Goal: Information Seeking & Learning: Learn about a topic

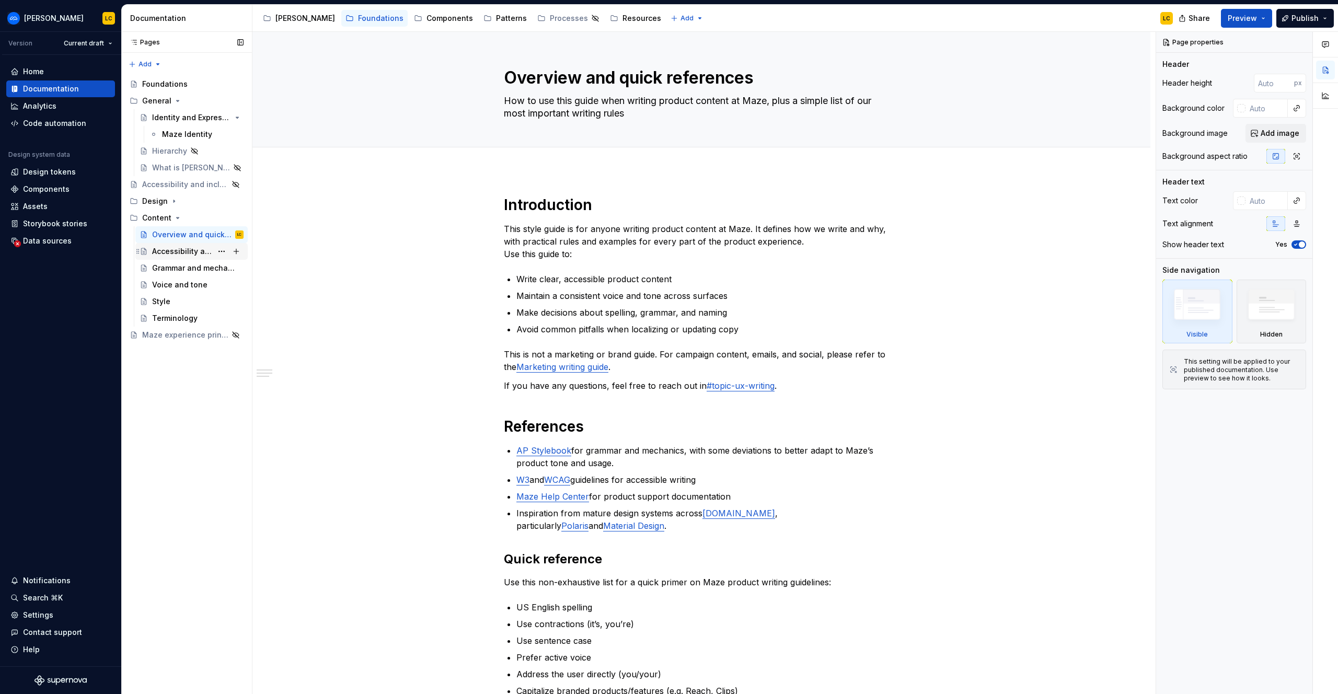
click at [192, 250] on div "Accessibility and inclusivity" at bounding box center [182, 251] width 60 height 10
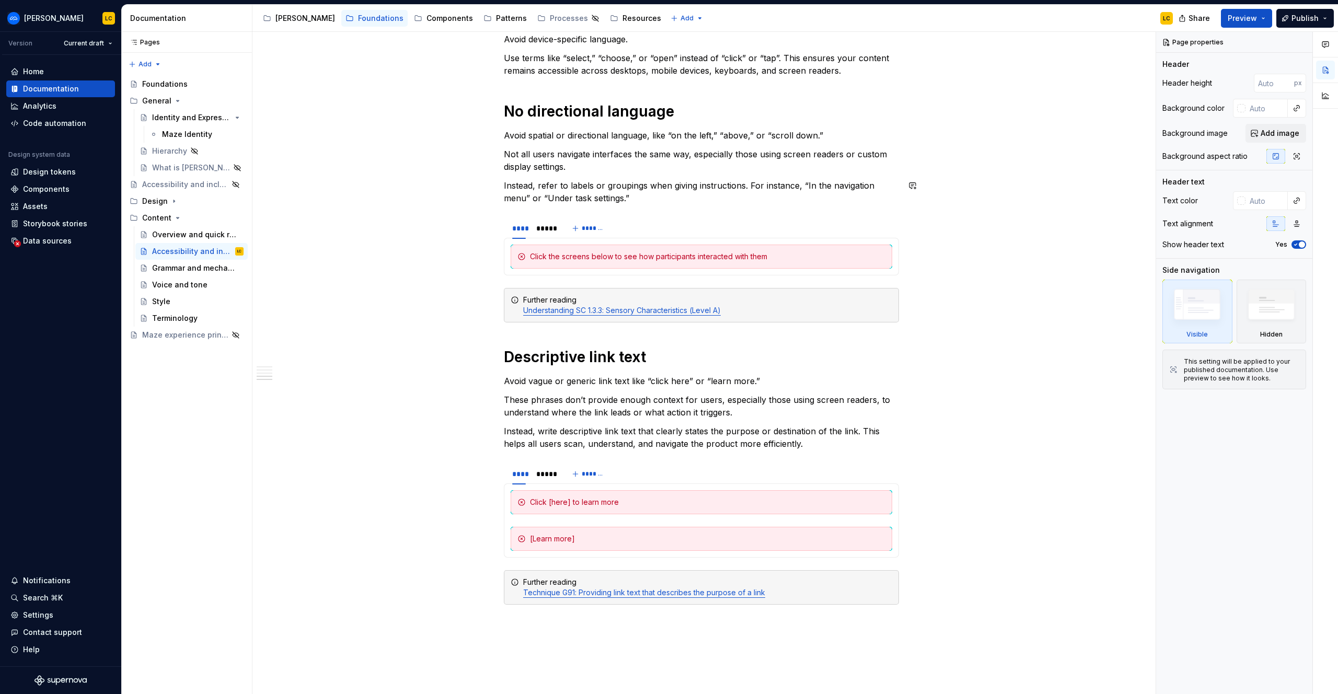
scroll to position [607, 0]
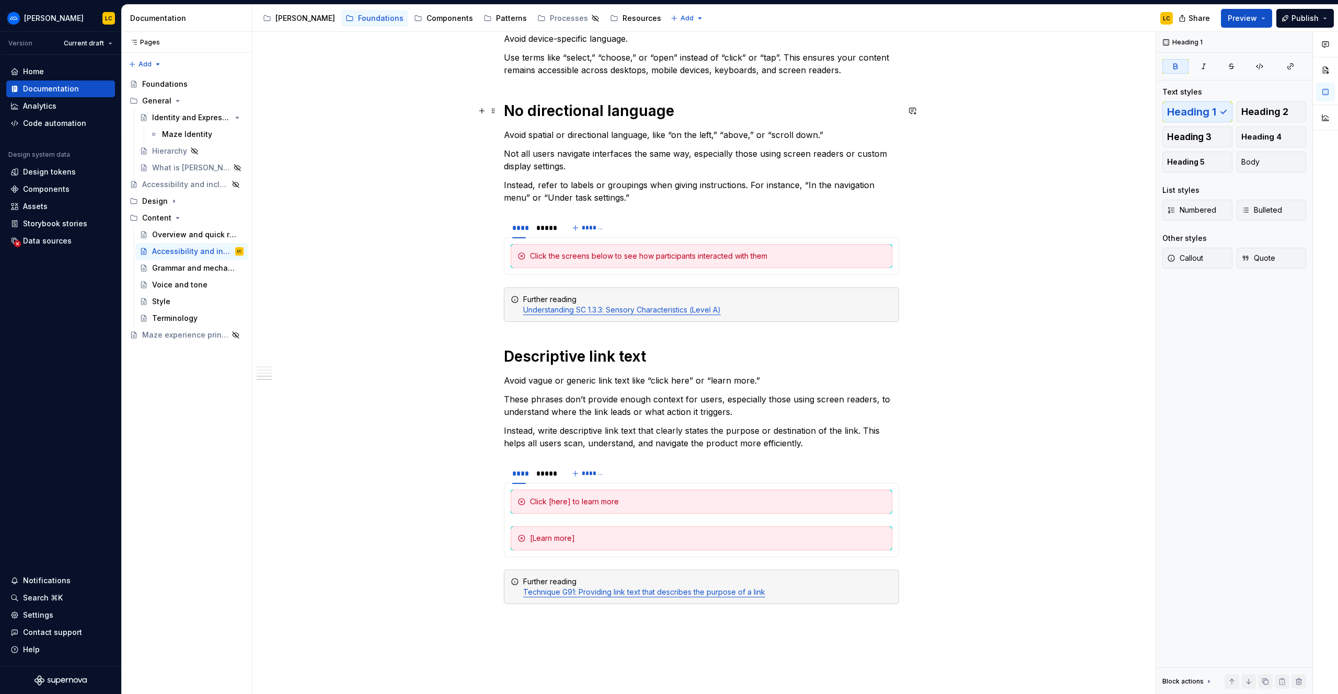
click at [576, 113] on strong "No directional language" at bounding box center [589, 111] width 170 height 18
copy strong "No directional language"
type textarea "*"
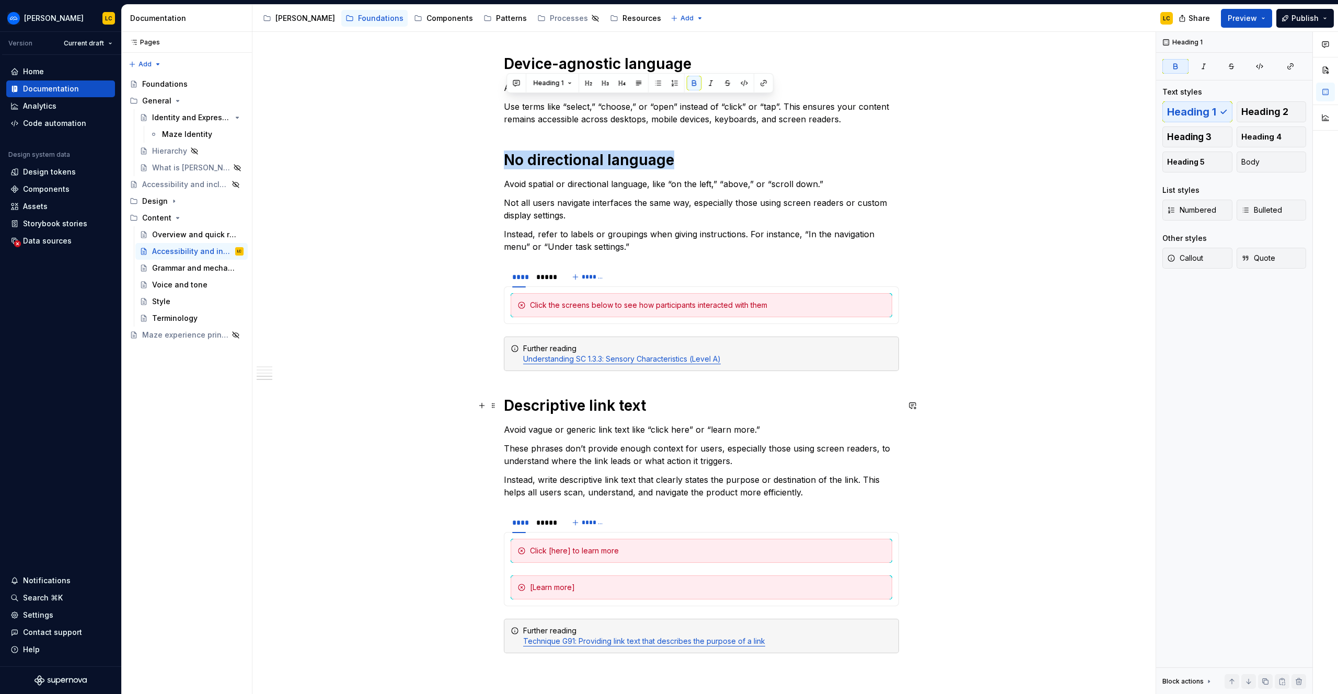
scroll to position [626, 0]
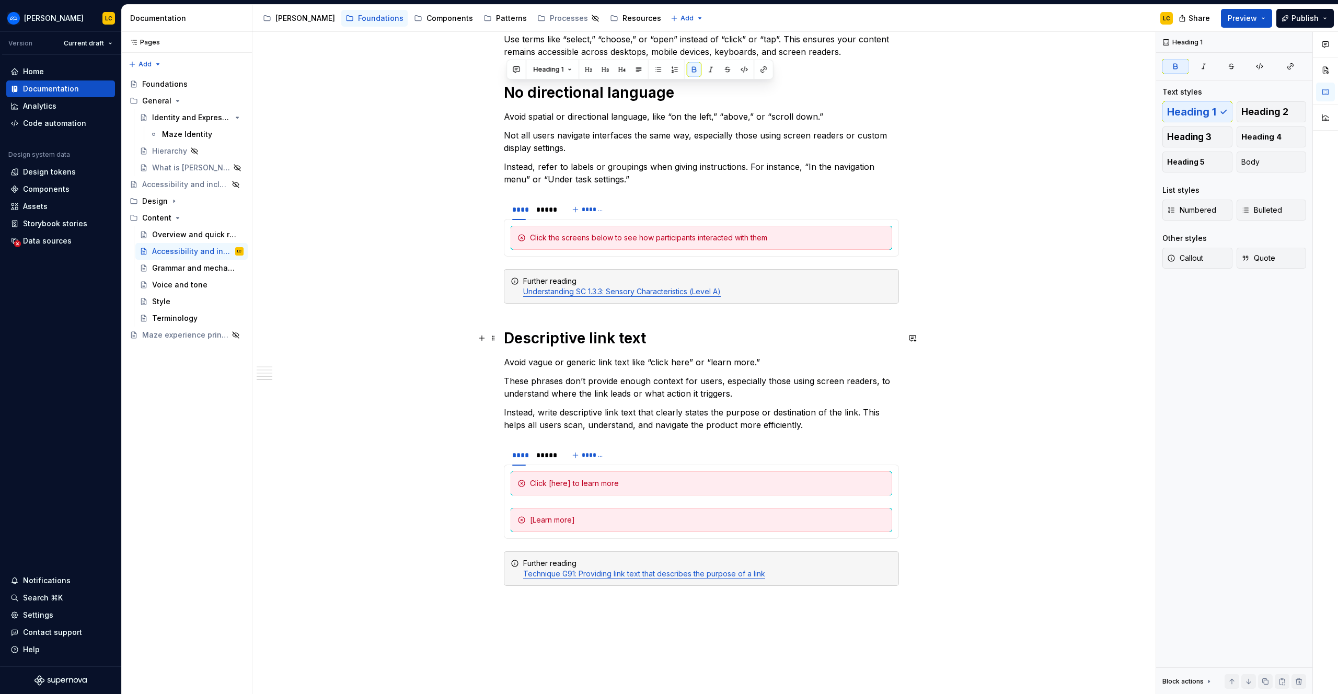
click at [508, 336] on strong "Descriptive link text" at bounding box center [575, 338] width 142 height 18
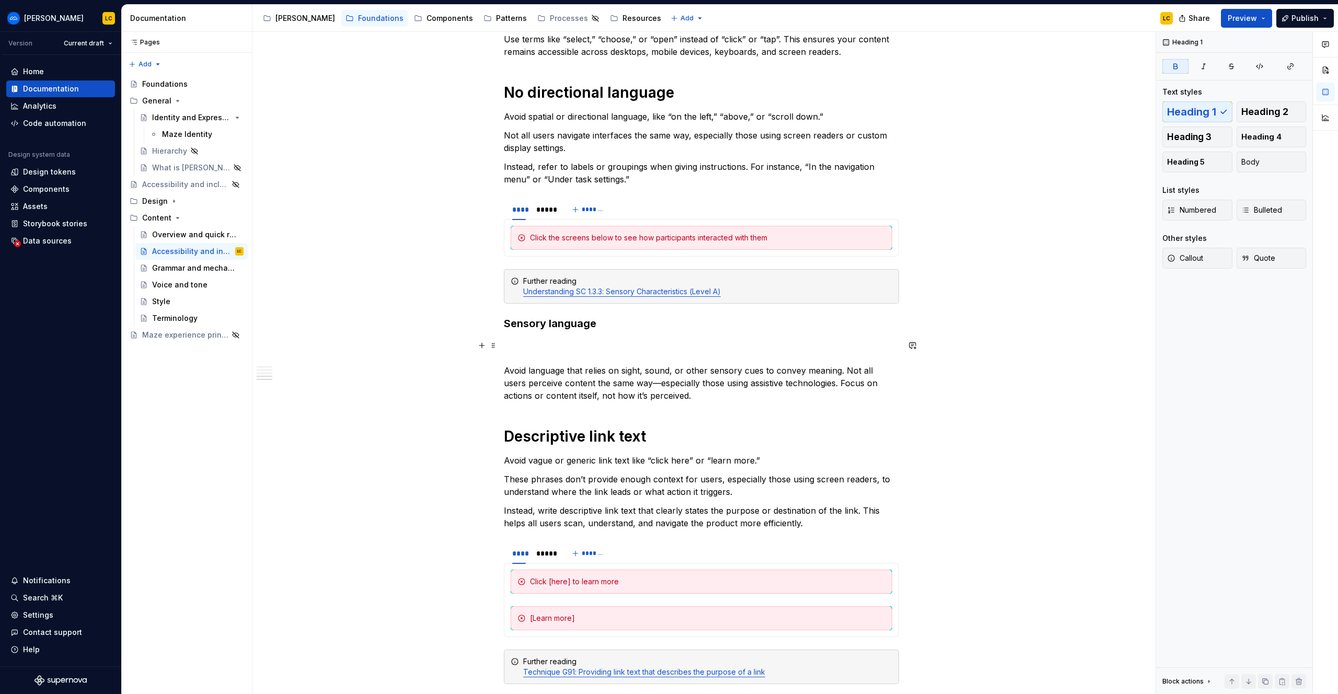
click at [540, 347] on p "Avoid language that relies on sight, sound, or other sensory cues to convey mea…" at bounding box center [701, 370] width 395 height 63
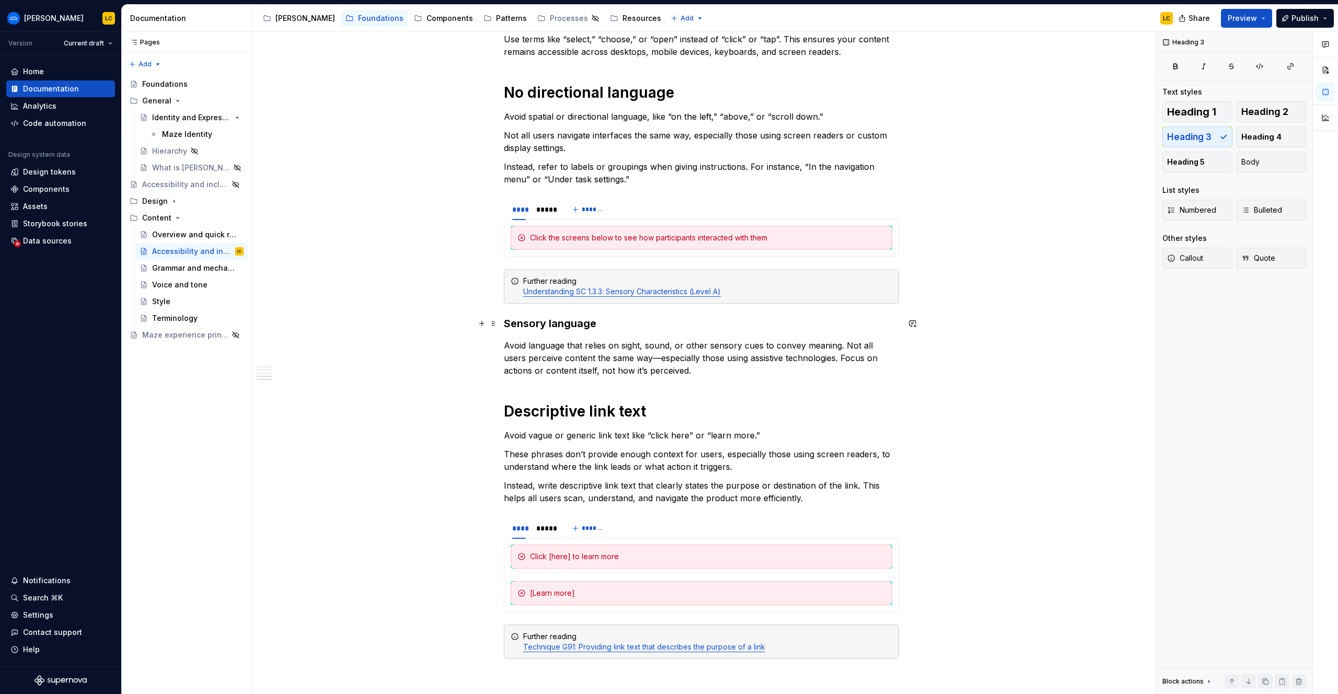
click at [577, 320] on strong "Sensory language" at bounding box center [550, 323] width 92 height 13
click at [548, 299] on span "Heading 3" at bounding box center [549, 303] width 32 height 8
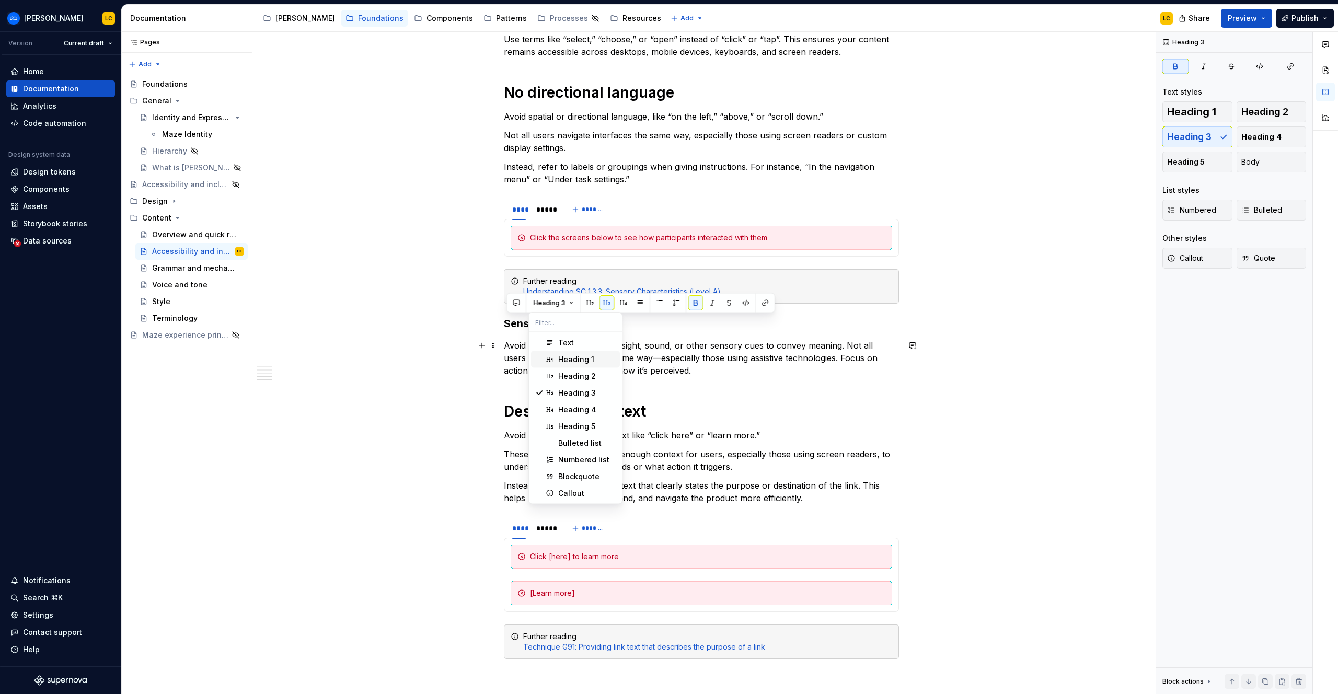
click at [561, 358] on div "Heading 1" at bounding box center [576, 359] width 36 height 10
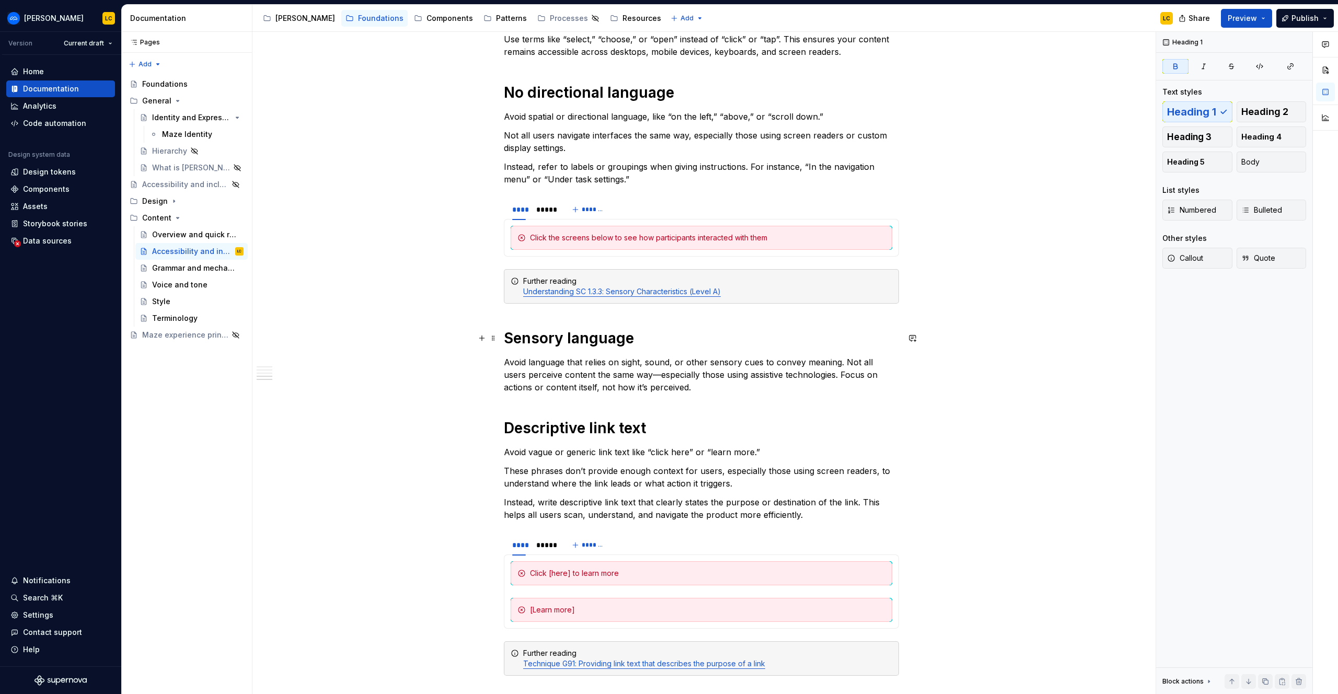
click at [514, 338] on strong "Sensory language" at bounding box center [569, 338] width 130 height 18
click at [846, 361] on p "Avoid language that relies on sight, sound, or other sensory cues to convey mea…" at bounding box center [701, 375] width 395 height 38
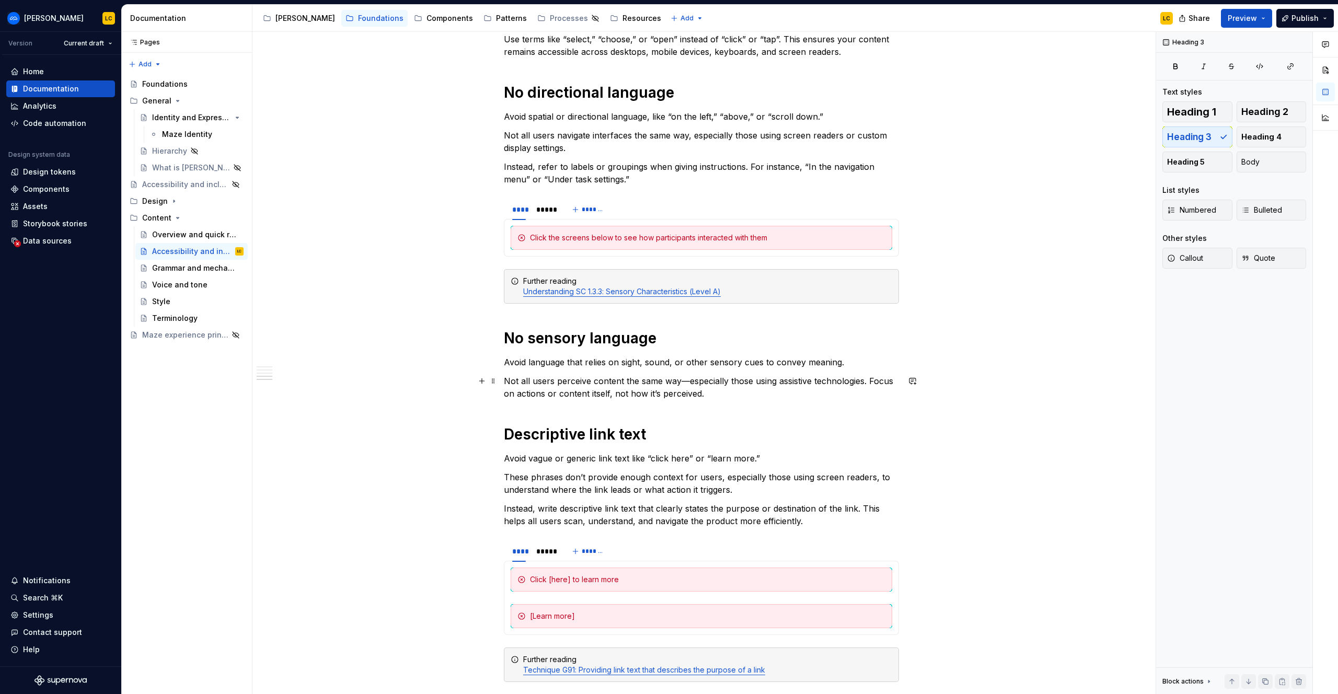
click at [688, 380] on p "Not all users perceive content the same way—especially those using assistive te…" at bounding box center [701, 387] width 395 height 25
click at [732, 395] on p "Not all users perceive content the same way, especially those using assistive t…" at bounding box center [701, 387] width 395 height 25
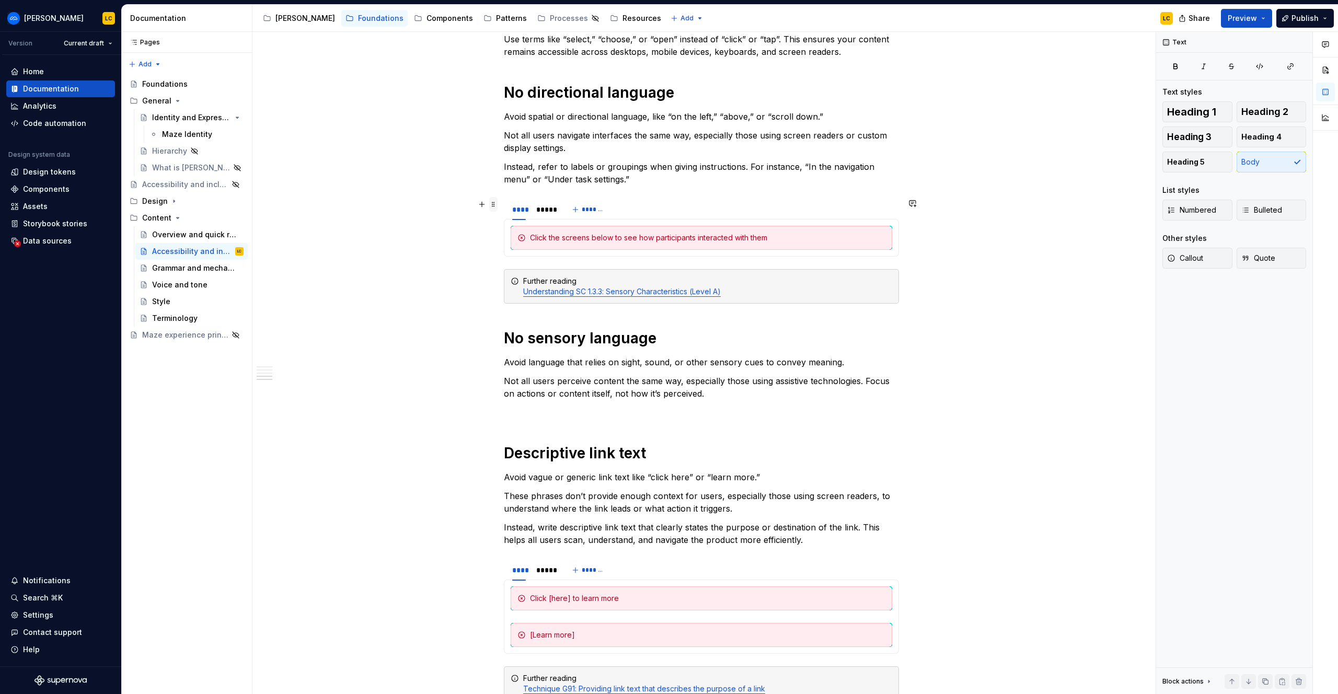
click at [494, 201] on span at bounding box center [493, 204] width 8 height 15
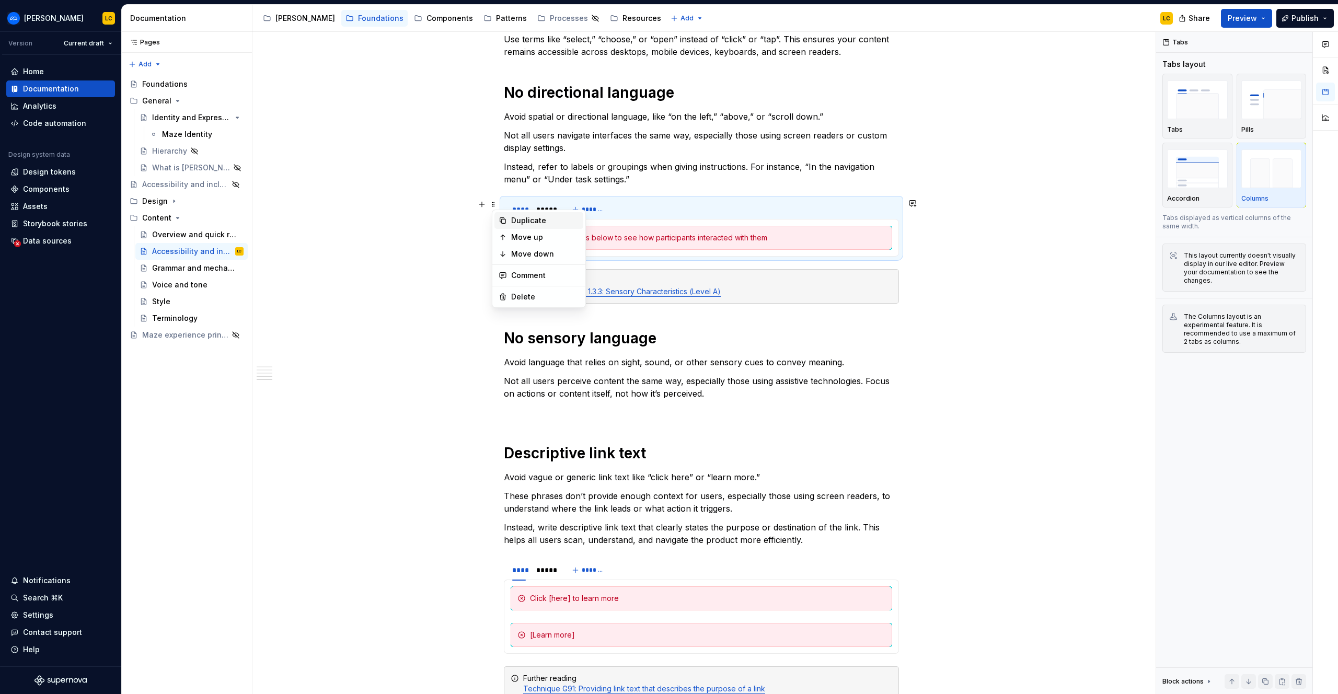
click at [511, 219] on div "Duplicate" at bounding box center [545, 220] width 68 height 10
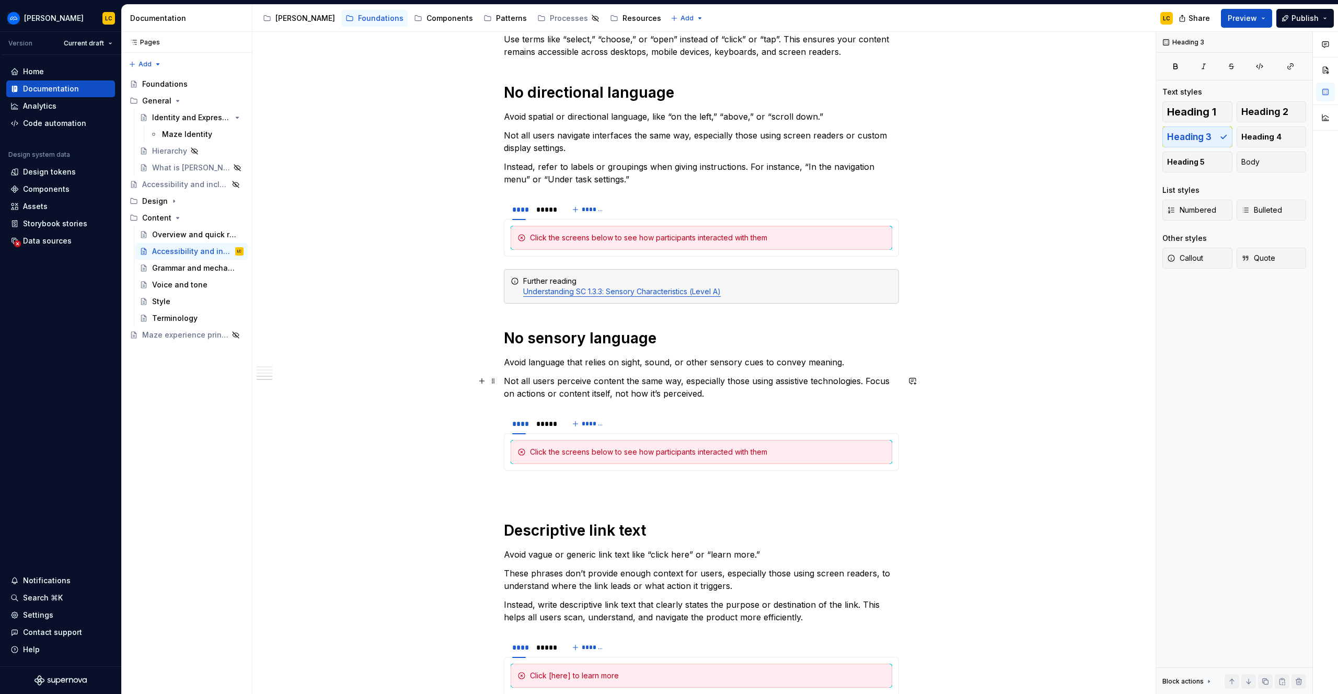
click at [770, 399] on p "Not all users perceive content the same way, especially those using assistive t…" at bounding box center [701, 387] width 395 height 25
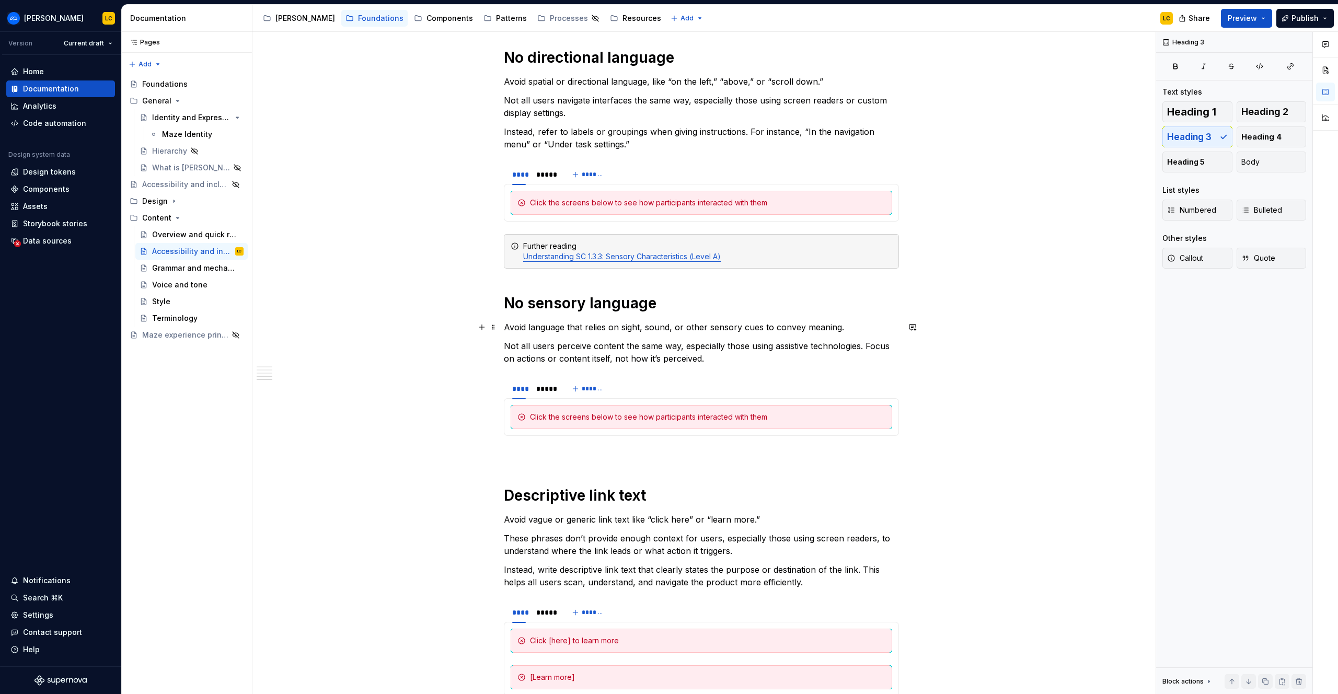
click at [857, 329] on p "Avoid language that relies on sight, sound, or other sensory cues to convey mea…" at bounding box center [701, 327] width 395 height 13
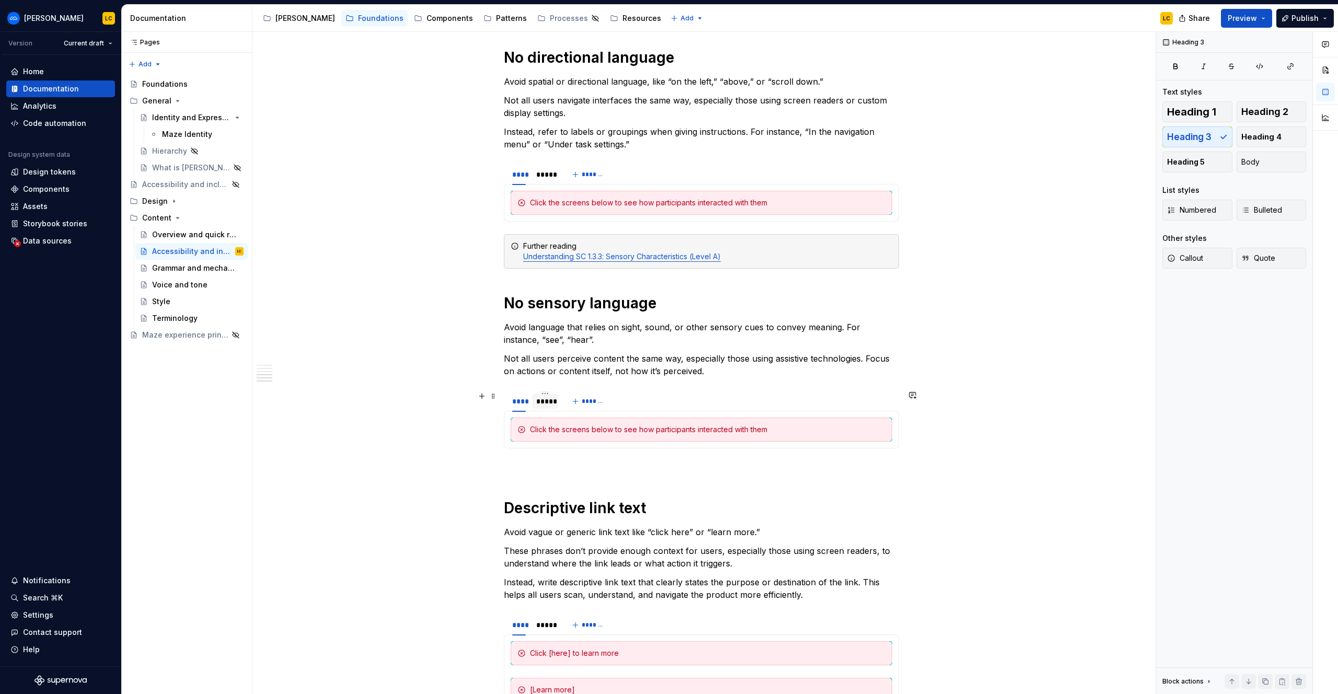
click at [549, 403] on div "*****" at bounding box center [545, 401] width 18 height 10
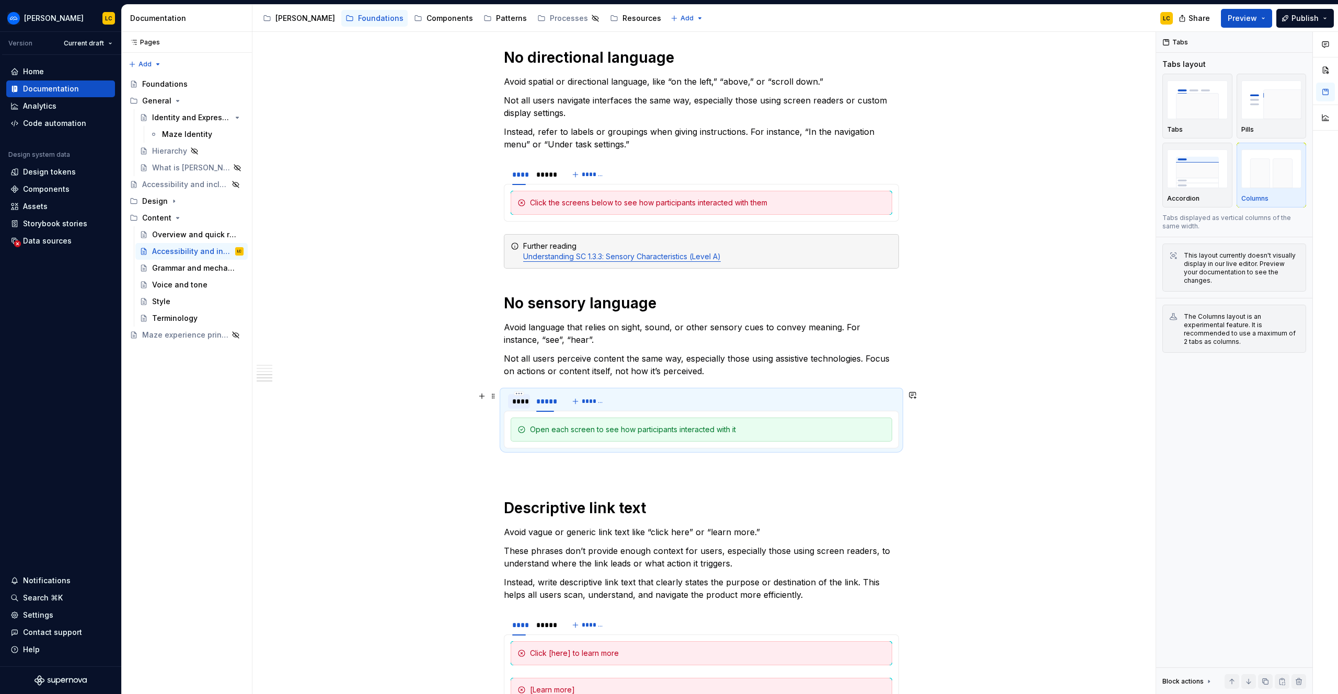
click at [520, 403] on div "****" at bounding box center [519, 401] width 14 height 10
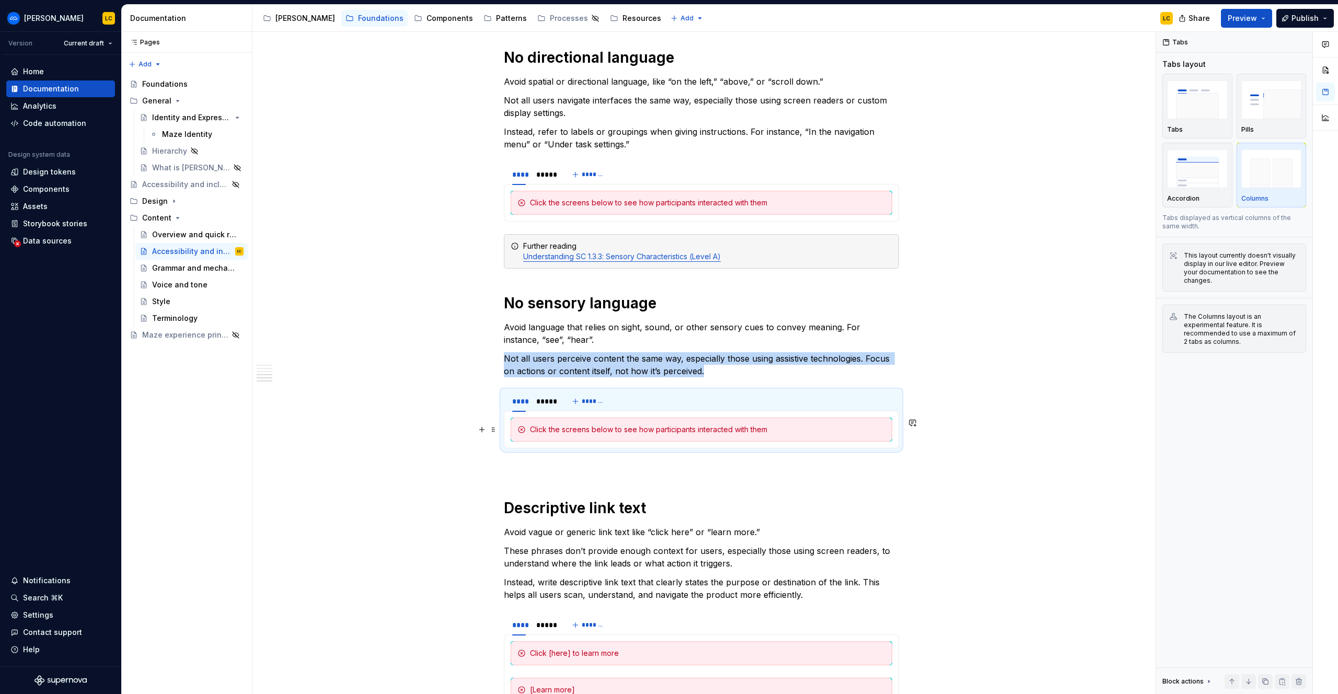
click at [546, 424] on div "Click the screens below to see how participants interacted with them" at bounding box center [707, 429] width 355 height 10
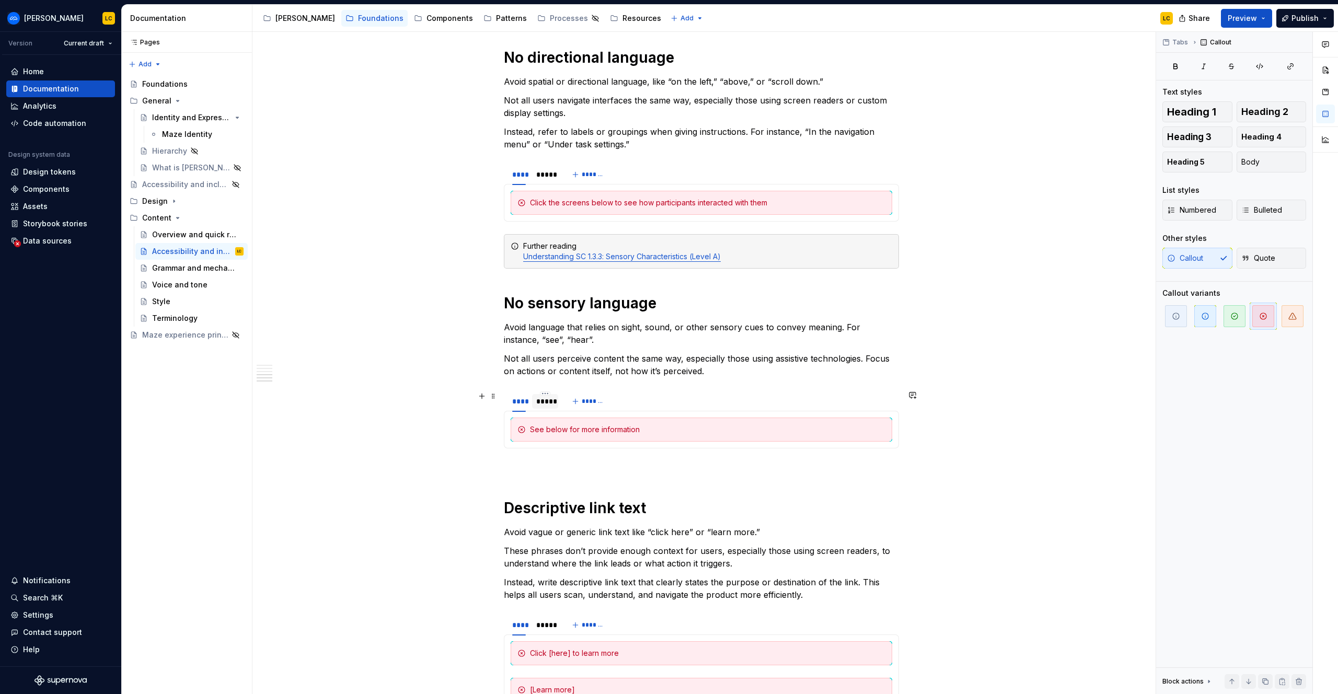
click at [551, 402] on div "*****" at bounding box center [545, 401] width 18 height 10
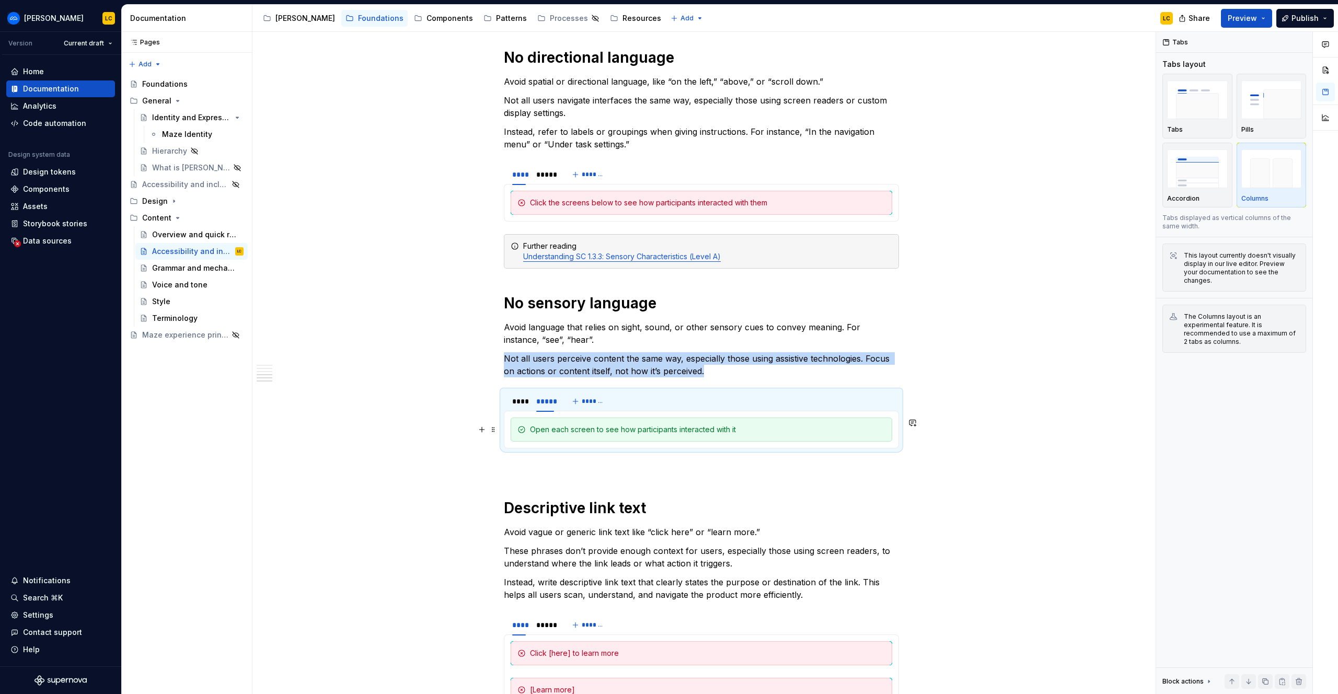
click at [561, 422] on div "Open each screen to see how participants interacted with it" at bounding box center [701, 430] width 381 height 24
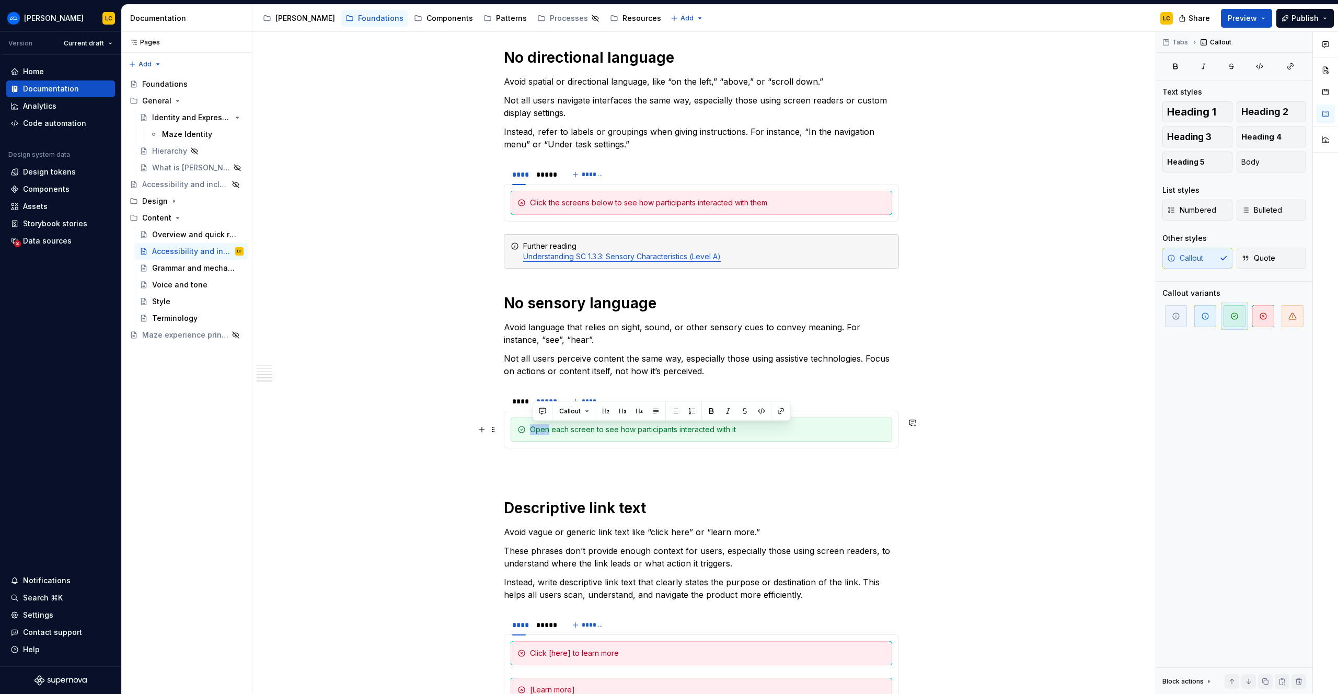
click at [561, 422] on div "Open each screen to see how participants interacted with it" at bounding box center [701, 430] width 381 height 24
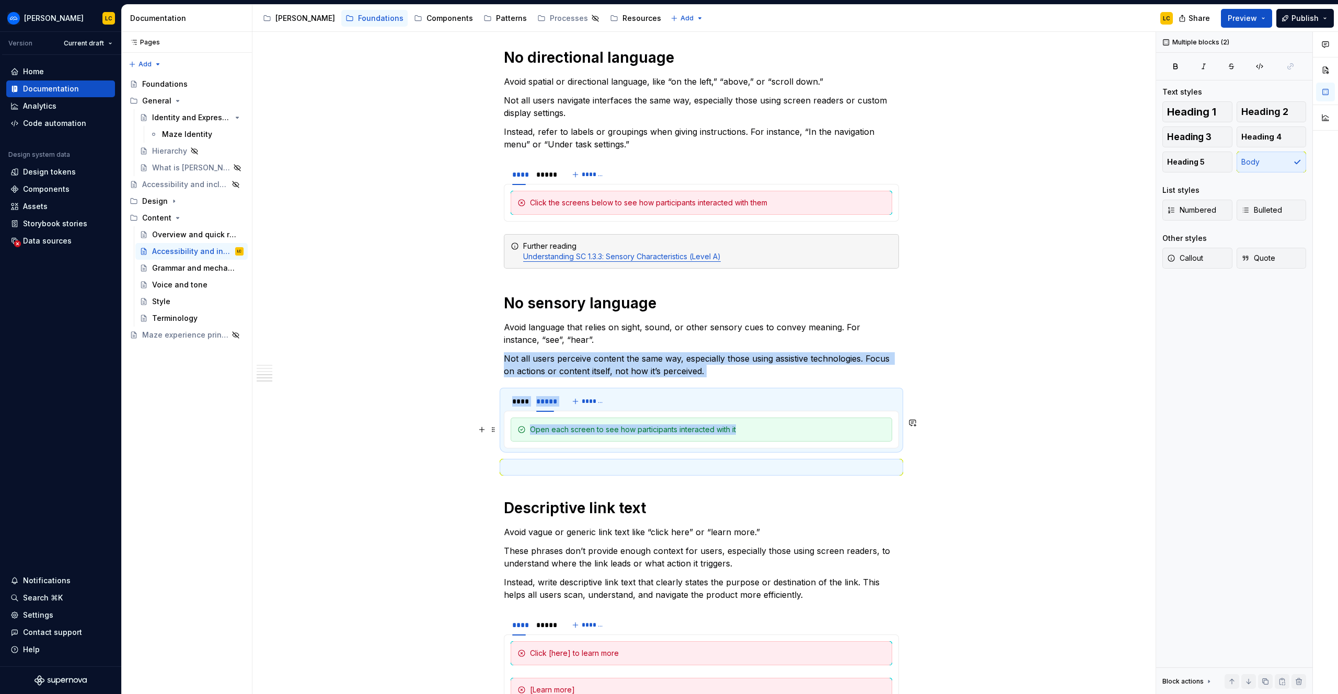
click at [561, 422] on div "Open each screen to see how participants interacted with it" at bounding box center [701, 430] width 381 height 24
click at [565, 427] on div "Open each screen to see how participants interacted with it" at bounding box center [707, 429] width 355 height 10
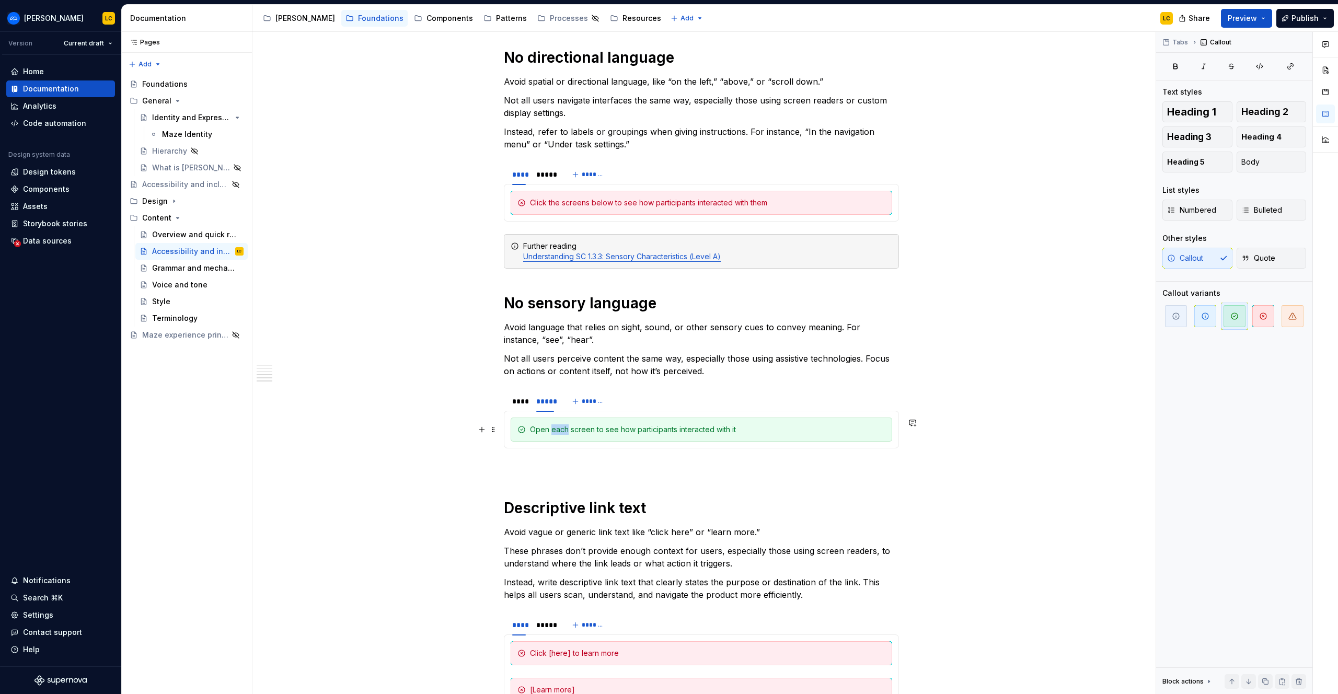
click at [565, 427] on div "Open each screen to see how participants interacted with it" at bounding box center [707, 429] width 355 height 10
click at [522, 402] on div "****" at bounding box center [519, 401] width 14 height 10
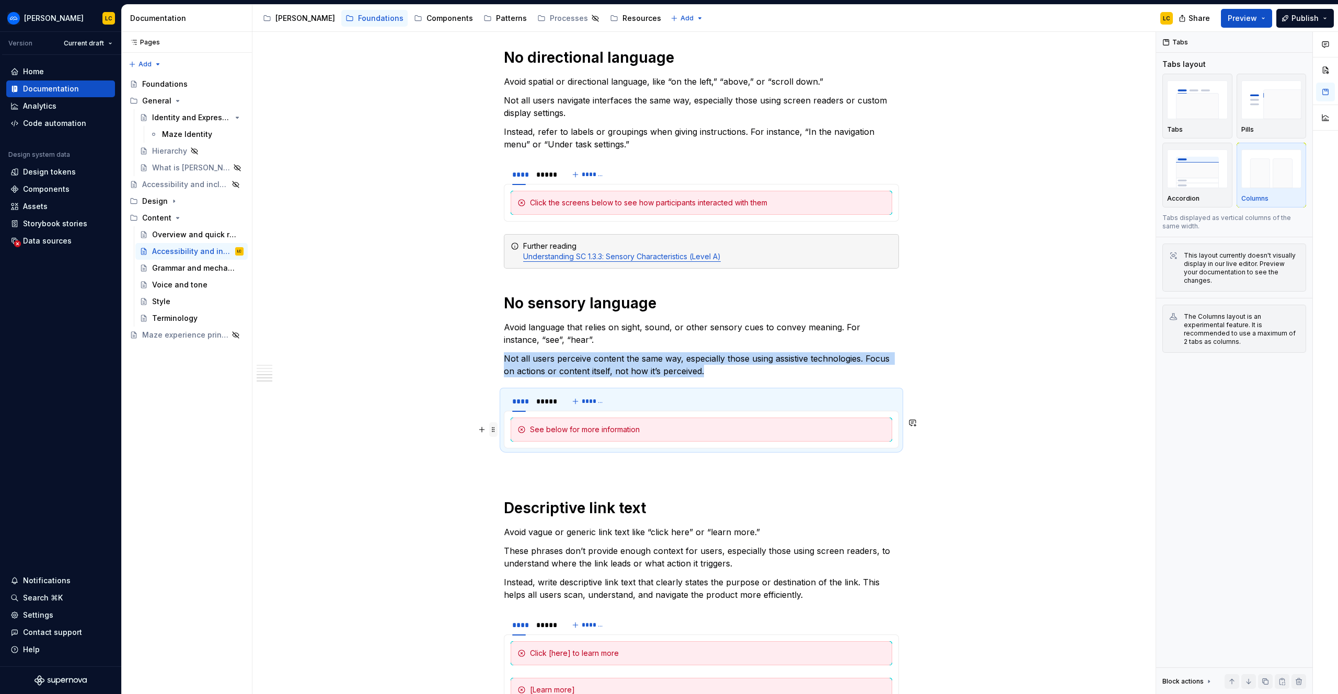
click at [496, 427] on span at bounding box center [493, 429] width 8 height 15
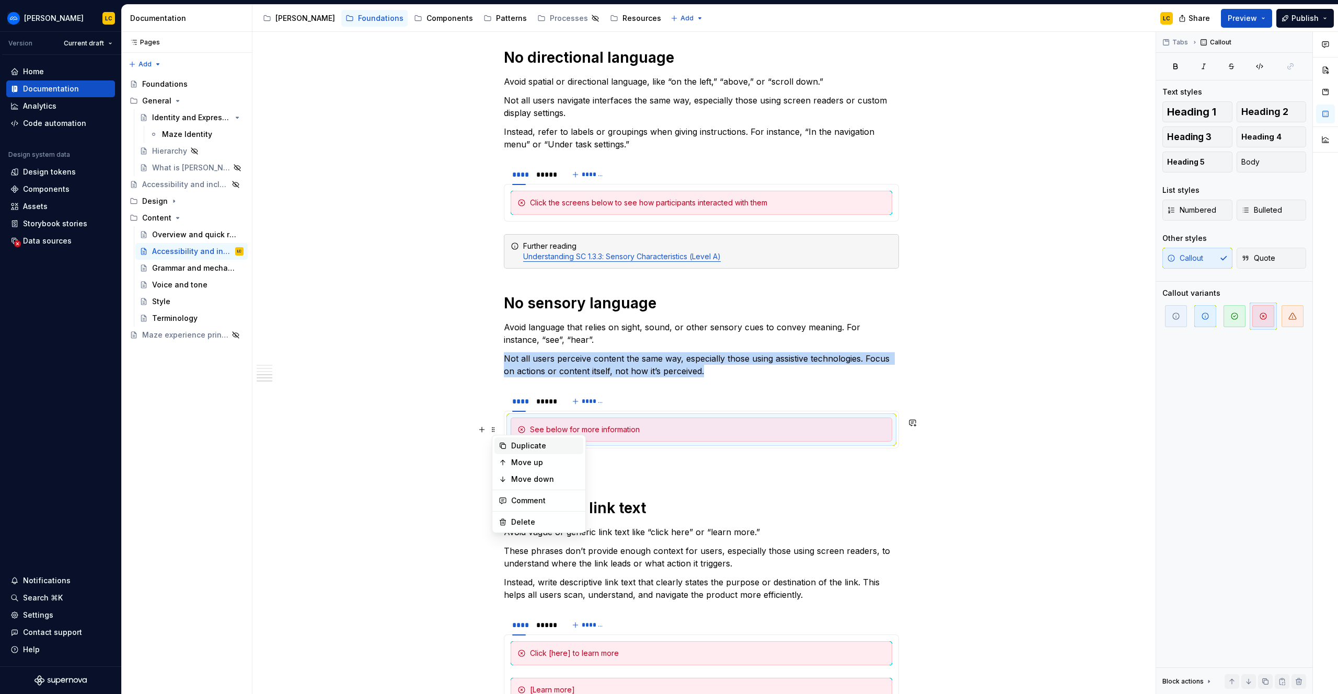
click at [528, 441] on div "Duplicate" at bounding box center [545, 446] width 68 height 10
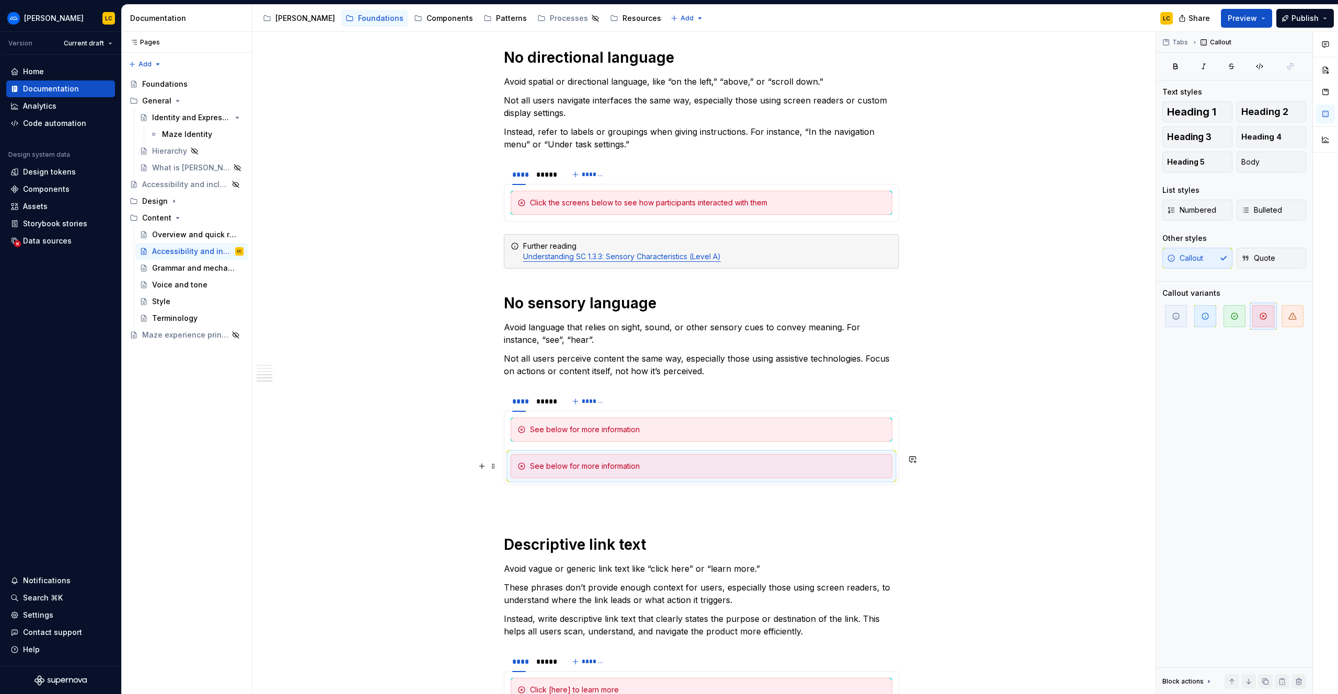
click at [609, 474] on div "See below for more information" at bounding box center [701, 466] width 381 height 24
click at [609, 465] on div "See below for more information" at bounding box center [707, 466] width 355 height 10
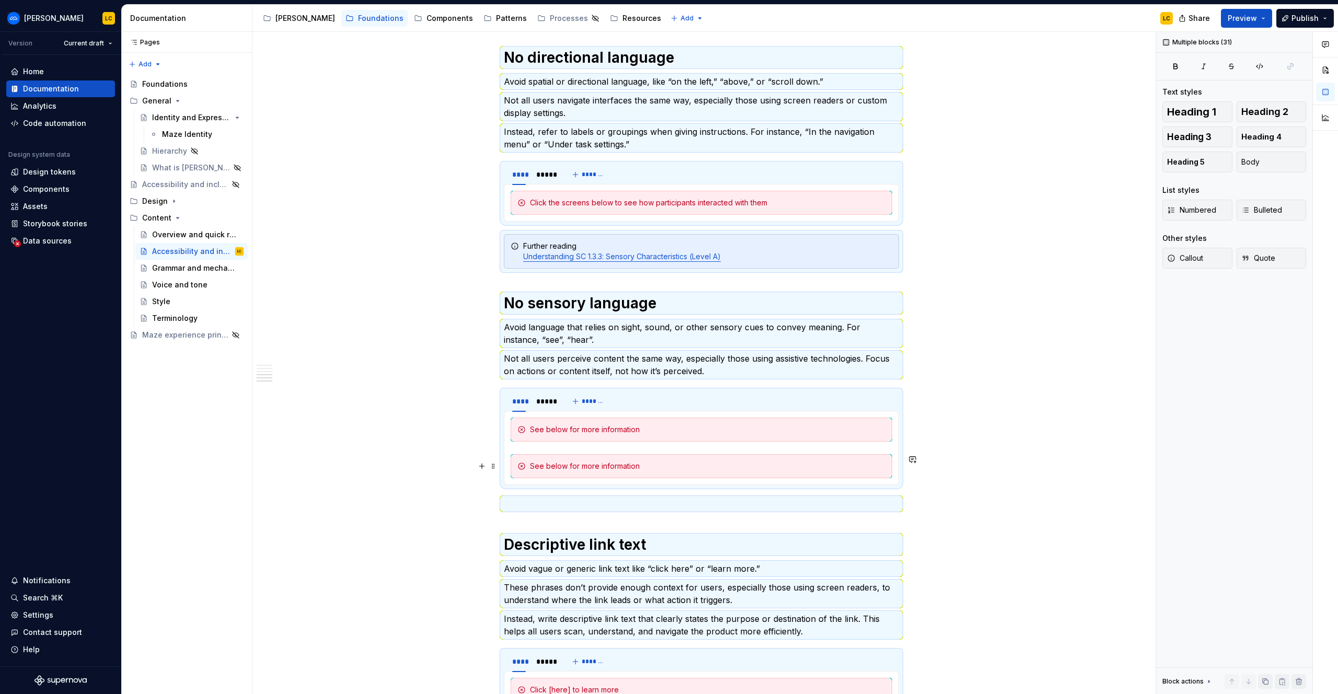
click at [592, 458] on div "See below for more information" at bounding box center [701, 466] width 381 height 24
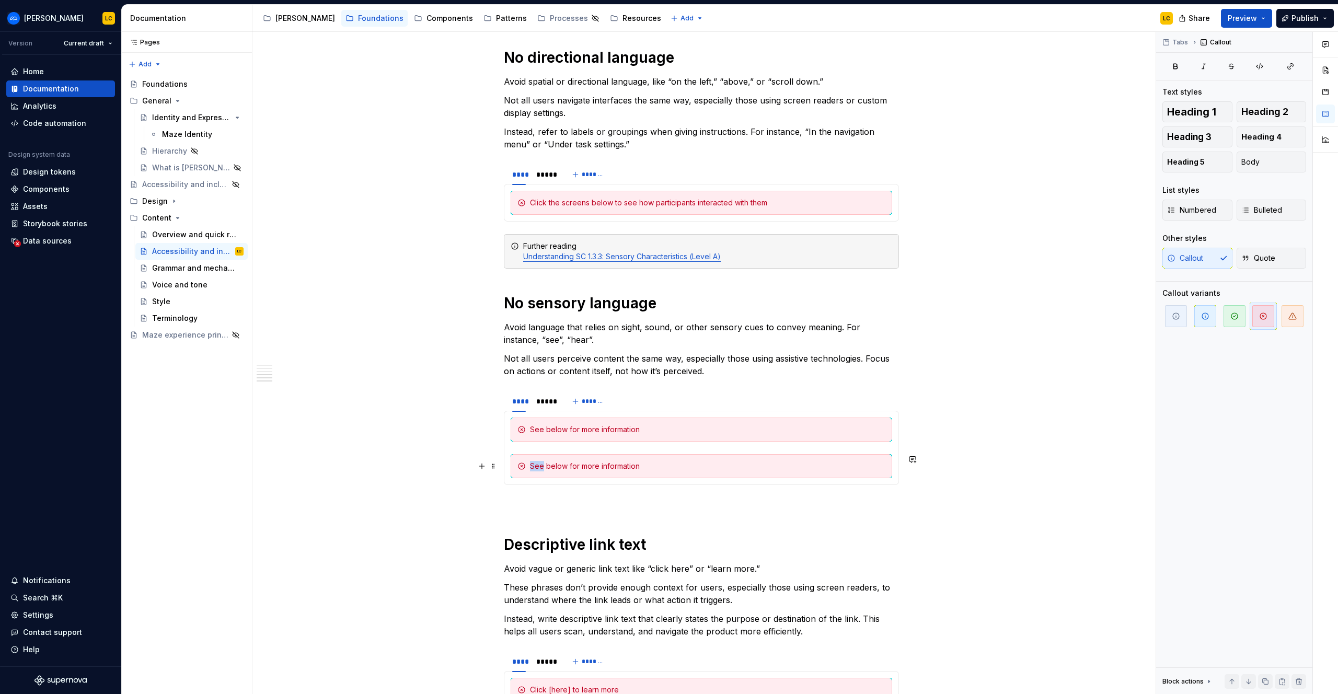
click at [592, 458] on div "See below for more information" at bounding box center [701, 466] width 381 height 24
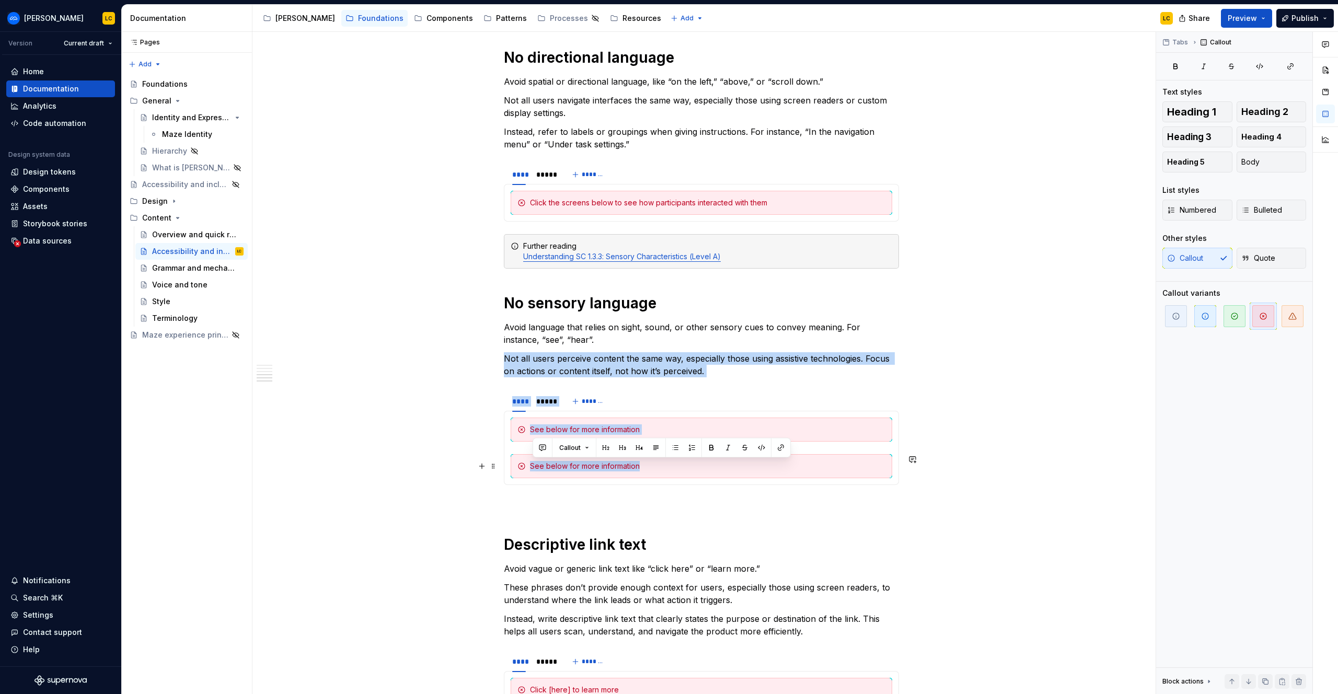
click at [592, 458] on div "See below for more information" at bounding box center [701, 466] width 381 height 24
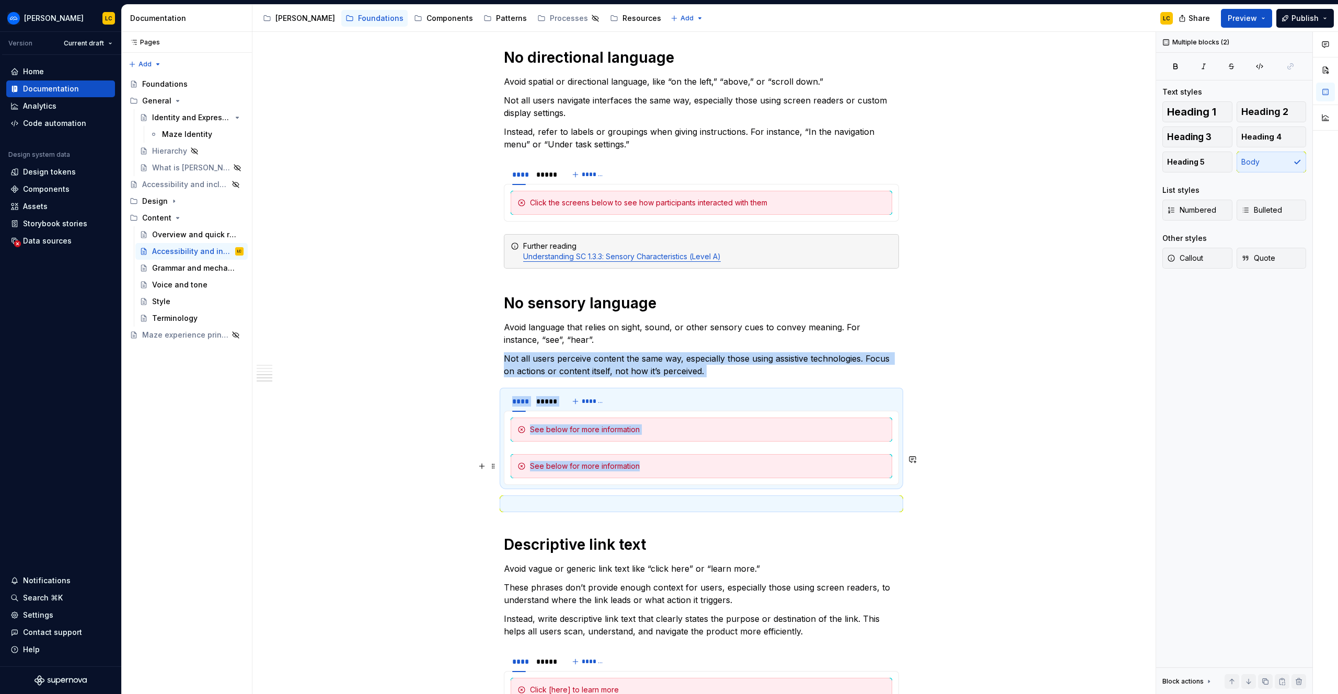
click at [592, 458] on div "See below for more information" at bounding box center [701, 466] width 381 height 24
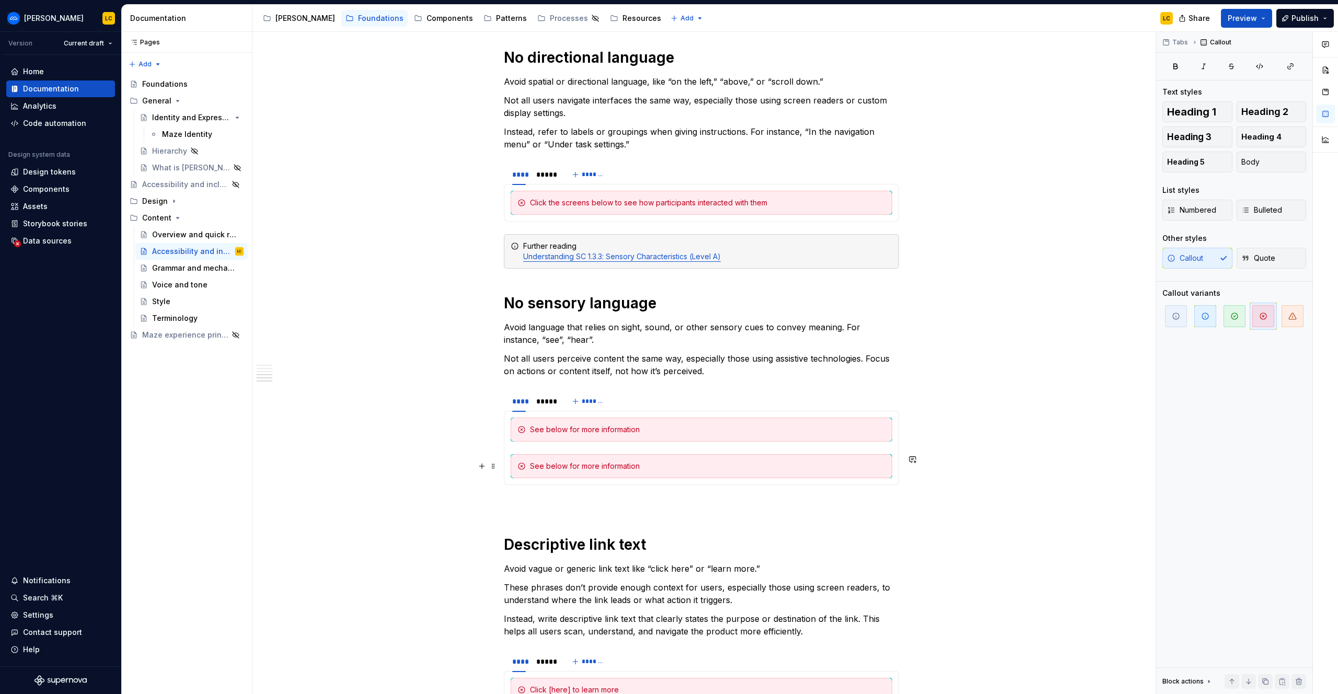
click at [598, 466] on div "See below for more information" at bounding box center [707, 466] width 355 height 10
click at [539, 465] on div "Hear from us soon" at bounding box center [707, 466] width 355 height 10
click at [558, 398] on div "*****" at bounding box center [545, 401] width 26 height 15
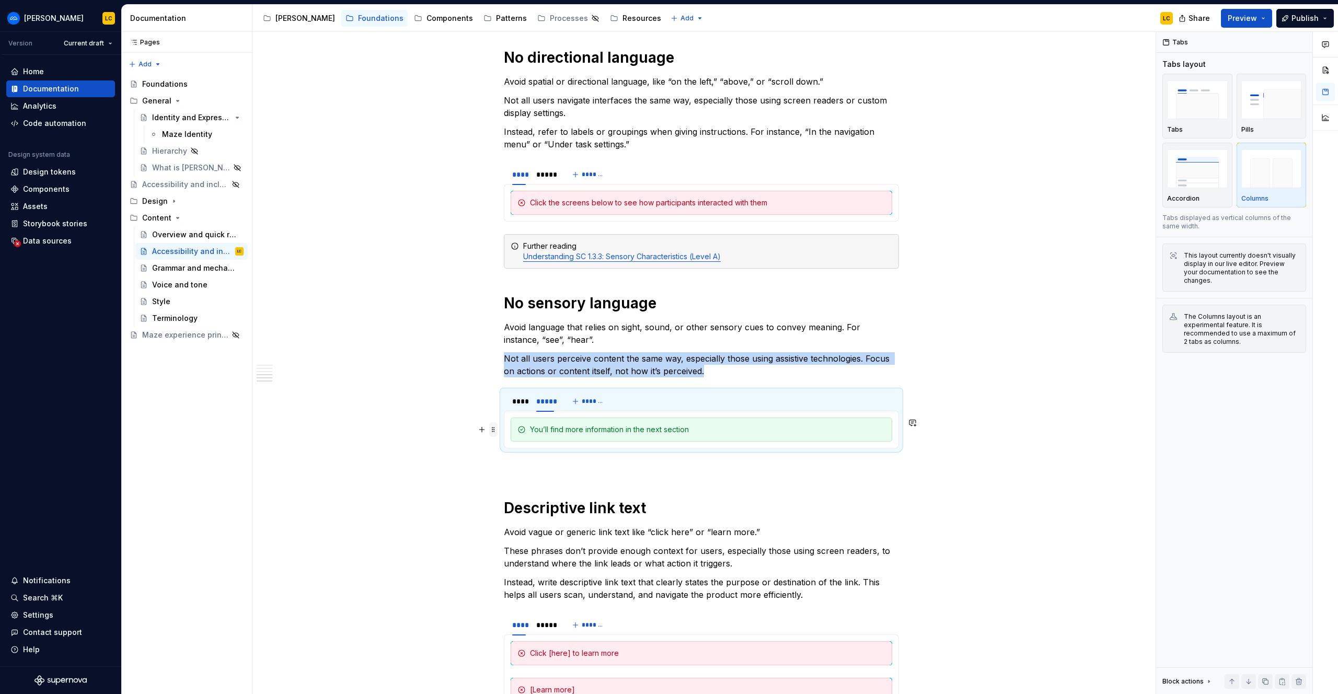
click at [496, 429] on span at bounding box center [493, 429] width 8 height 15
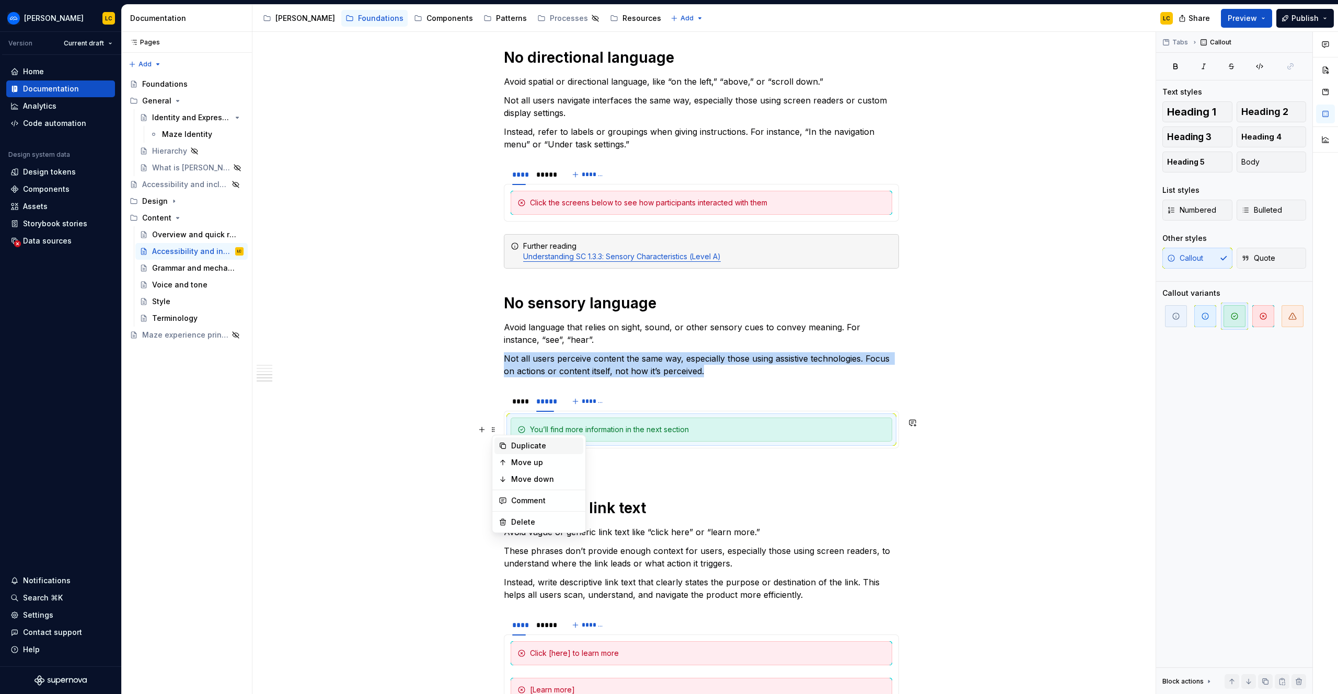
click at [513, 447] on div "Duplicate" at bounding box center [545, 446] width 68 height 10
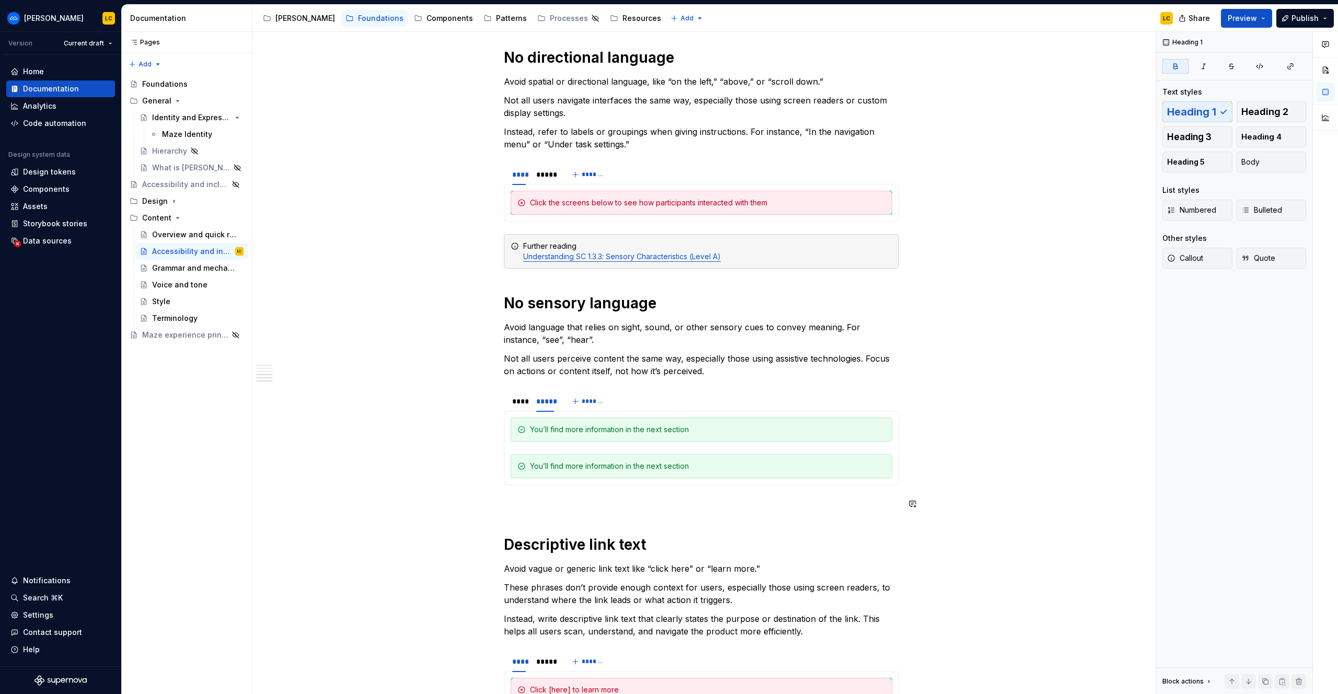
click at [535, 515] on div "Write in a way that supports all users, including those who are neurodivergent,…" at bounding box center [701, 176] width 395 height 1282
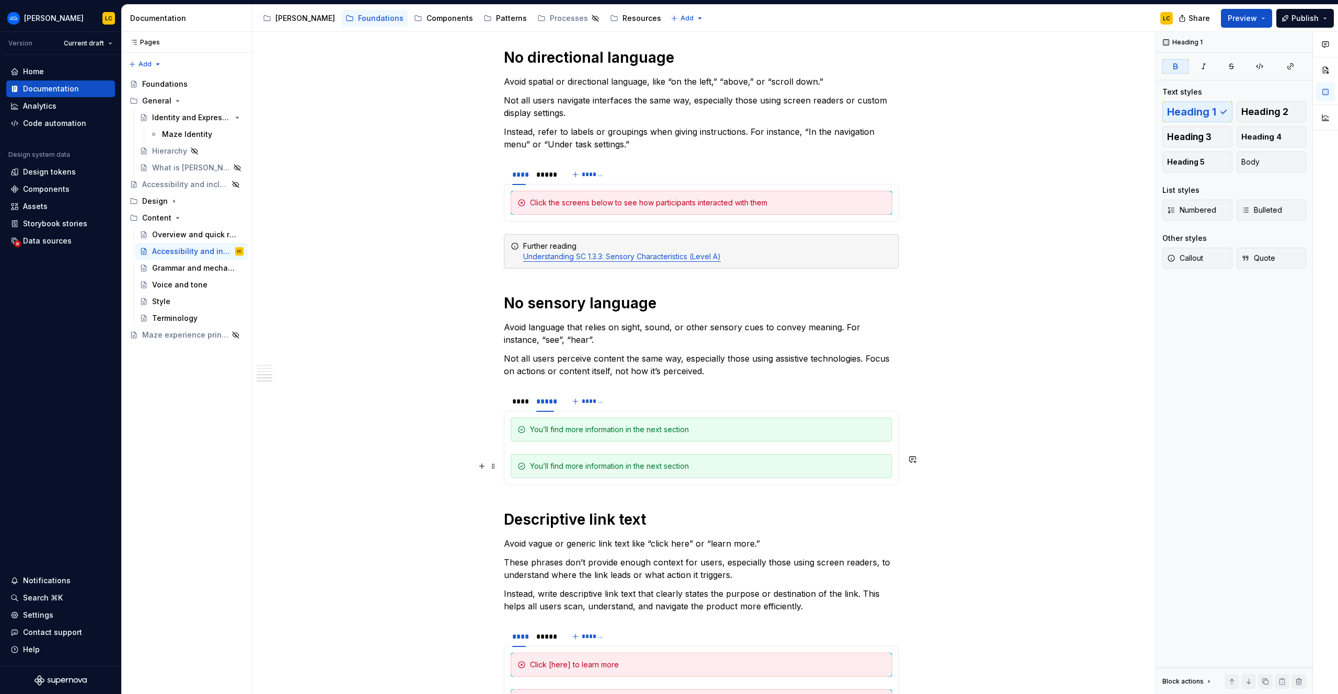
click at [591, 464] on div "You’ll find more information in the next section" at bounding box center [707, 466] width 355 height 10
click at [597, 461] on div "You’ll get a follow-up message shortly" at bounding box center [707, 466] width 355 height 10
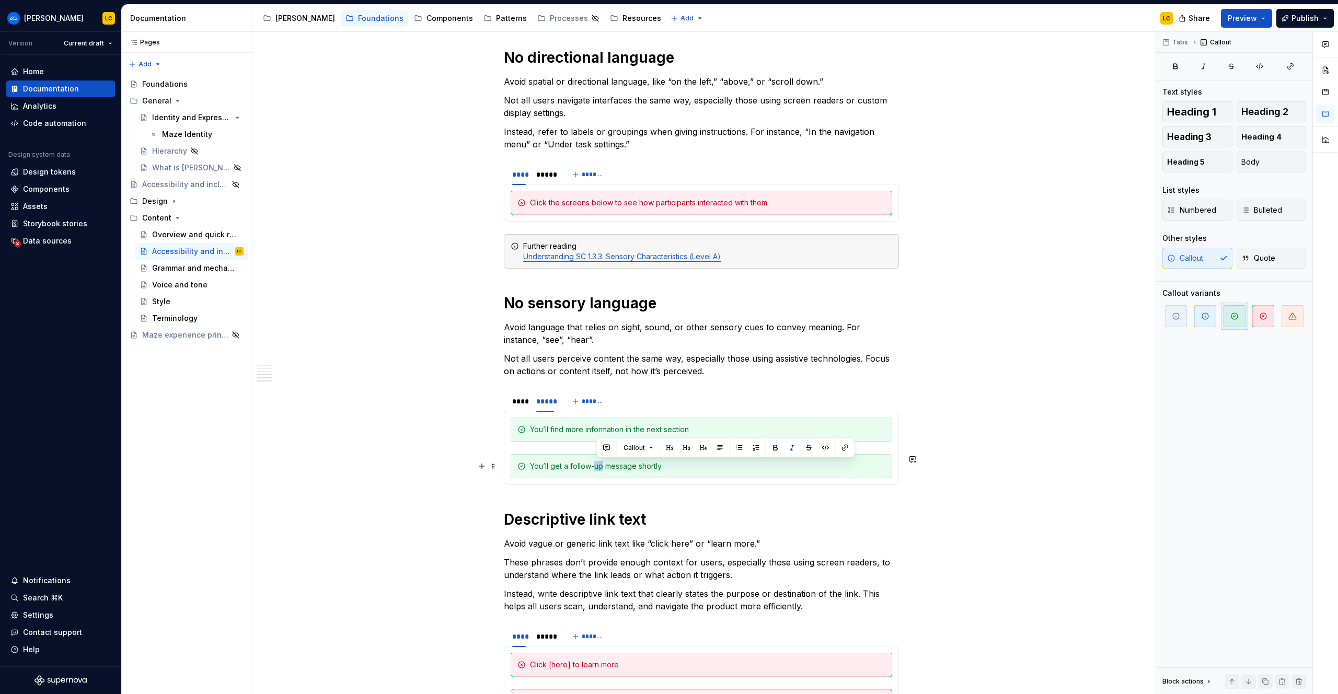
click at [597, 461] on div "You’ll get a follow-up message shortly" at bounding box center [707, 466] width 355 height 10
drag, startPoint x: 609, startPoint y: 467, endPoint x: 681, endPoint y: 470, distance: 72.2
click at [681, 470] on div "Our Support team will send you a follow-up soon" at bounding box center [707, 466] width 355 height 10
click at [726, 472] on div "Our Support team will follow up soon" at bounding box center [701, 466] width 381 height 24
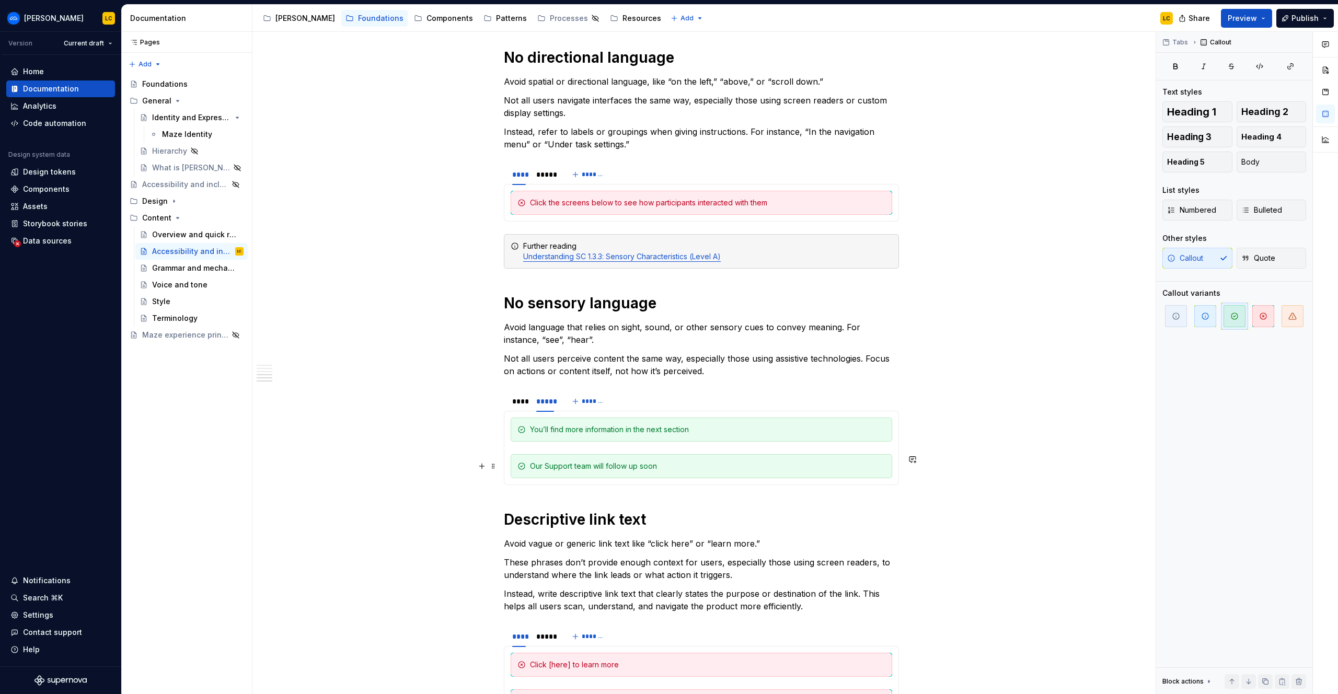
click at [610, 467] on div "Our Support team will follow up soon" at bounding box center [707, 466] width 355 height 10
drag, startPoint x: 609, startPoint y: 465, endPoint x: 744, endPoint y: 463, distance: 134.8
click at [744, 463] on div "Our Support team will send a follow up soon" at bounding box center [707, 466] width 355 height 10
click at [527, 396] on div "****" at bounding box center [519, 401] width 22 height 15
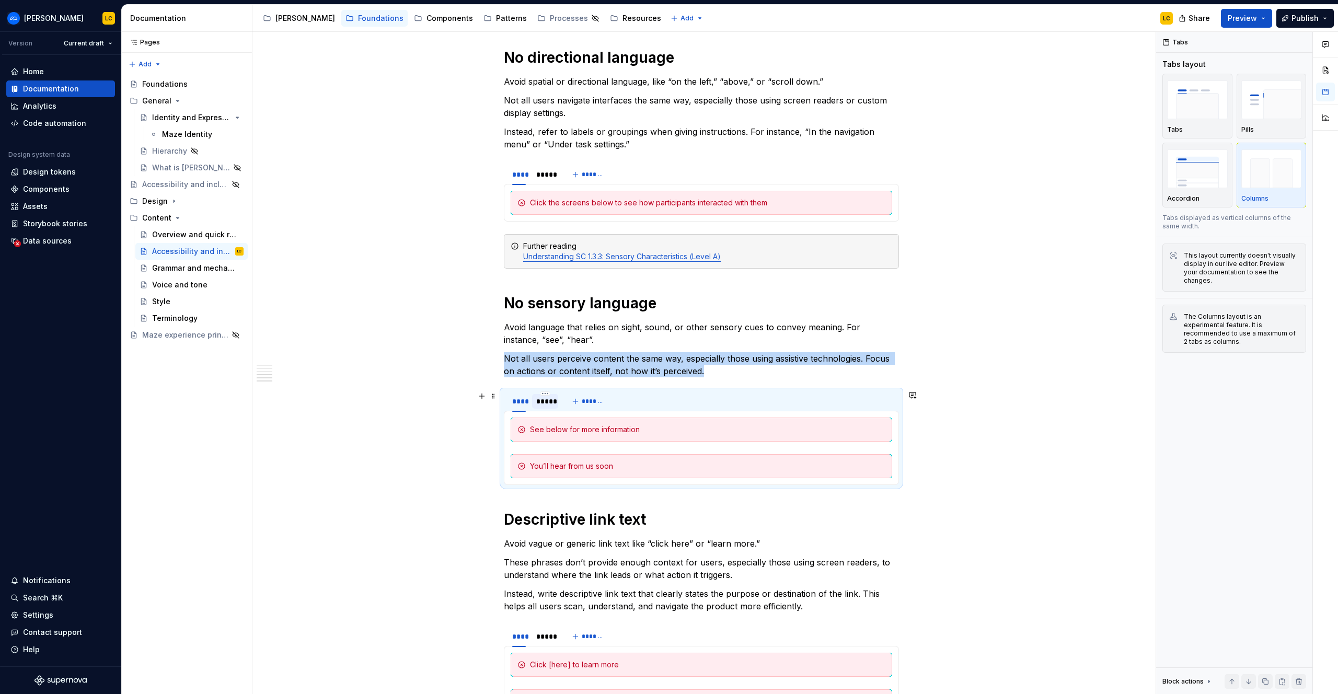
click at [554, 396] on div "*****" at bounding box center [545, 401] width 18 height 10
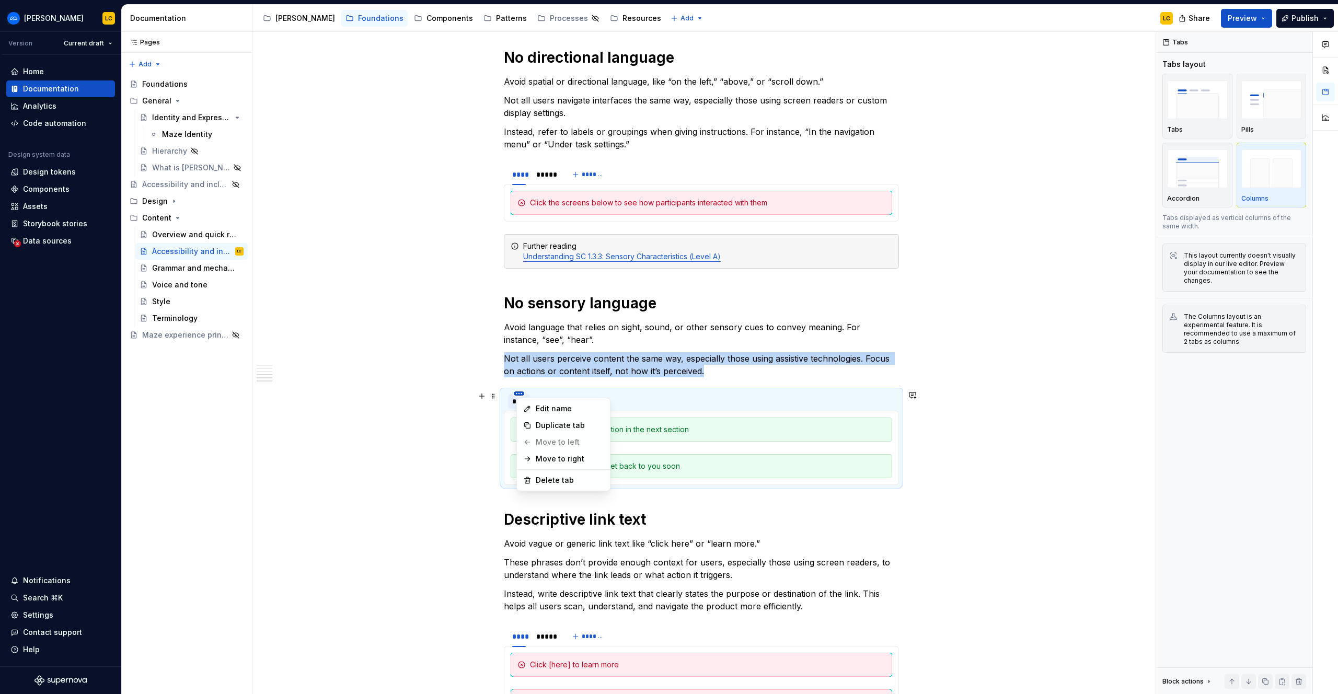
click at [522, 394] on html "Ariane LC Version Current draft Home Documentation Analytics Code automation De…" at bounding box center [669, 347] width 1338 height 694
click at [493, 394] on html "Ariane LC Version Current draft Home Documentation Analytics Code automation De…" at bounding box center [669, 347] width 1338 height 694
click at [521, 401] on div "****" at bounding box center [519, 401] width 14 height 10
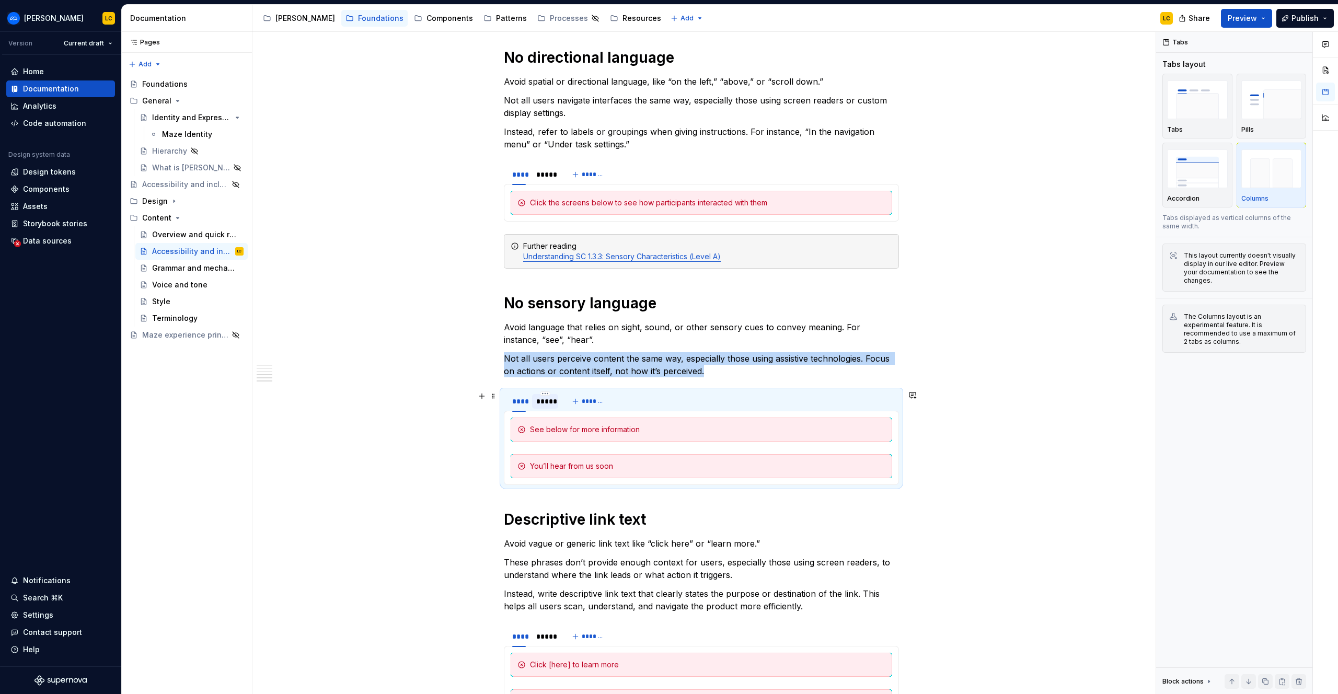
click at [543, 398] on div "*****" at bounding box center [545, 401] width 18 height 10
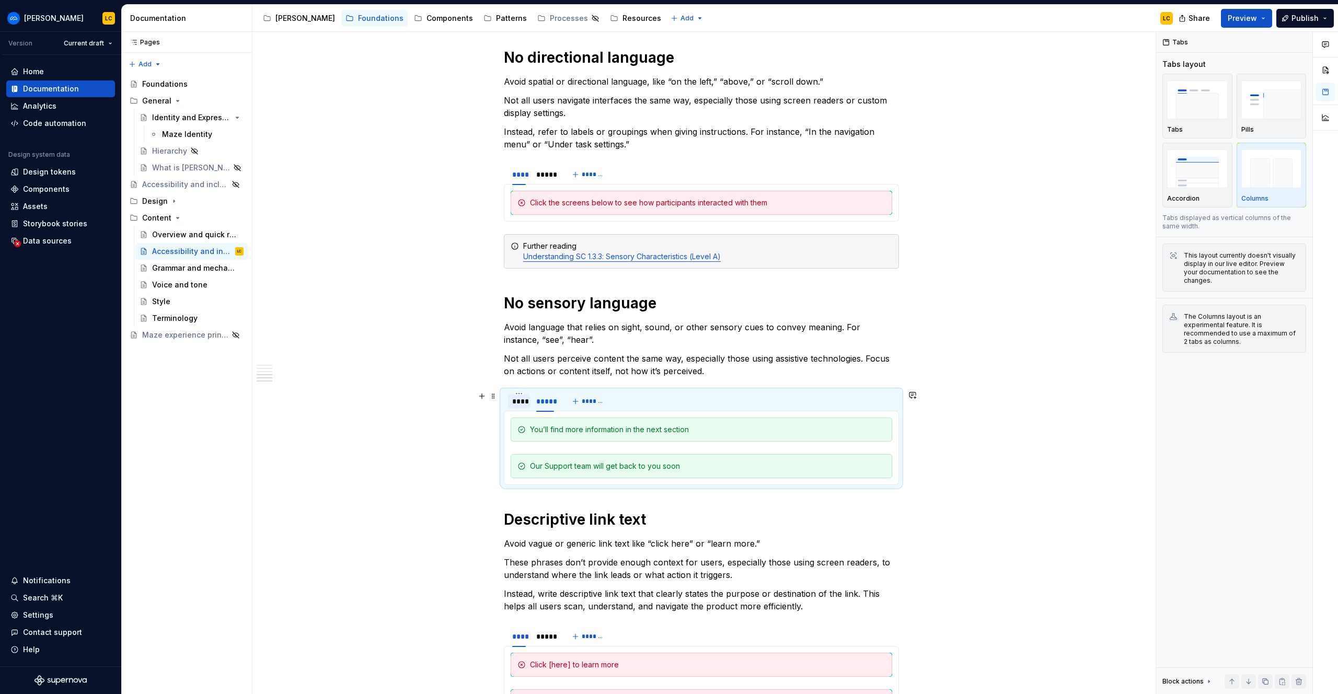
click at [514, 400] on div "****" at bounding box center [519, 401] width 22 height 15
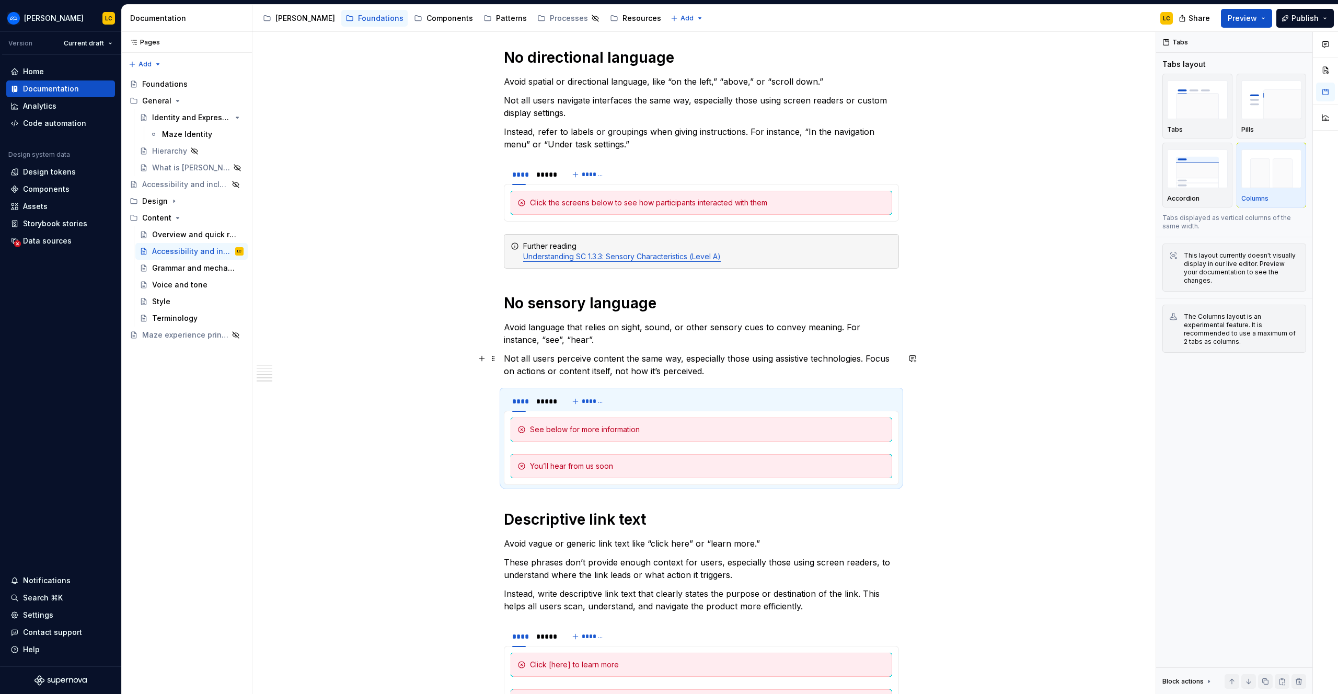
click at [757, 371] on p "Not all users perceive content the same way, especially those using assistive t…" at bounding box center [701, 364] width 395 height 25
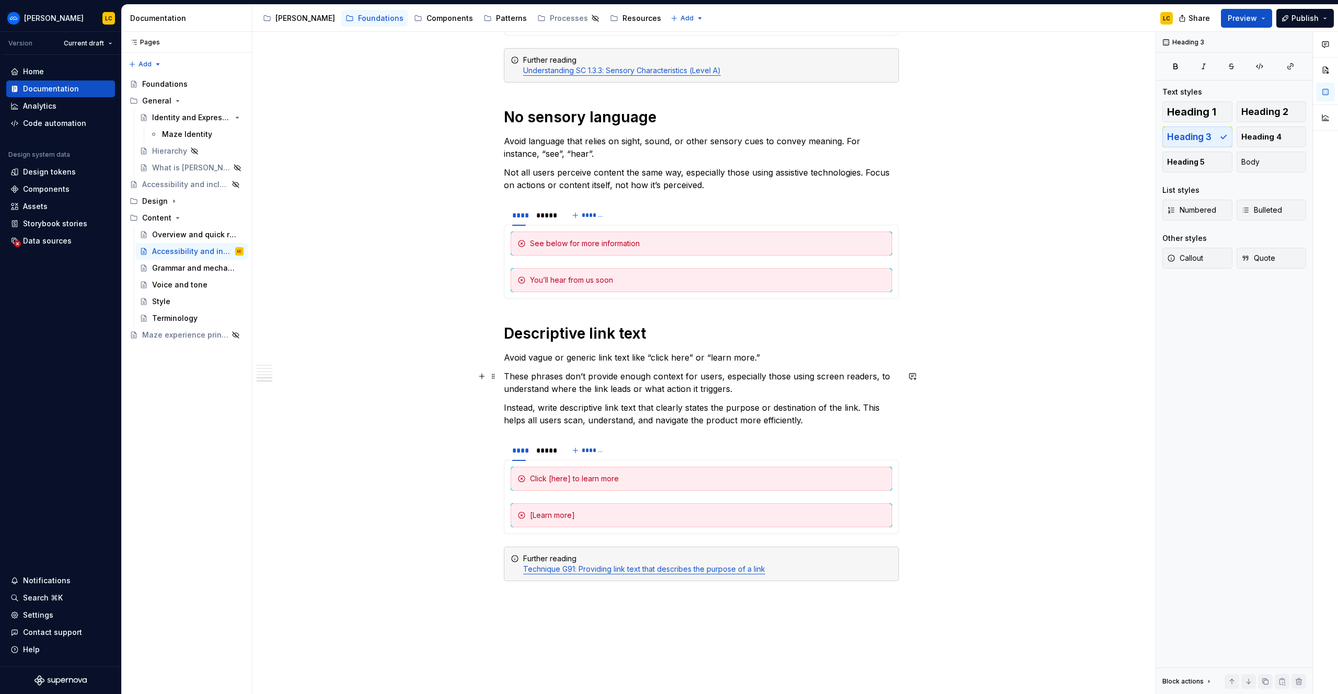
scroll to position [848, 0]
click at [745, 337] on h1 "Descriptive link text" at bounding box center [701, 332] width 395 height 19
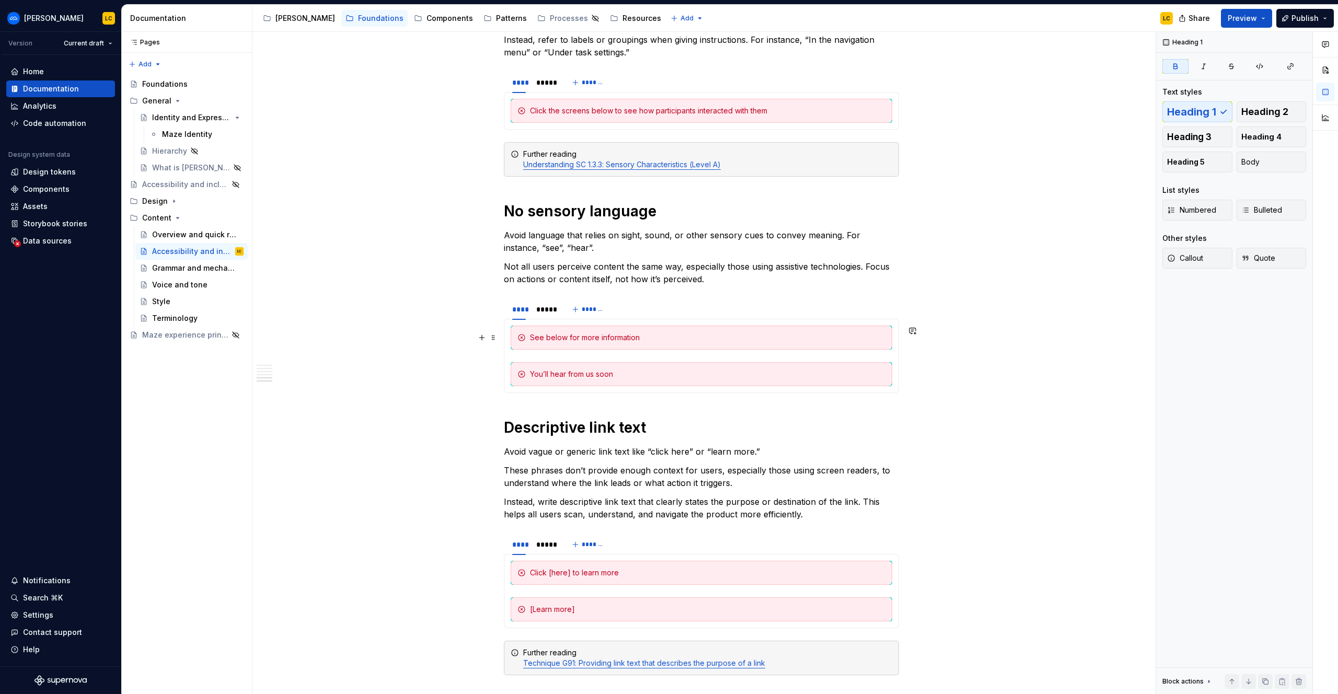
scroll to position [758, 0]
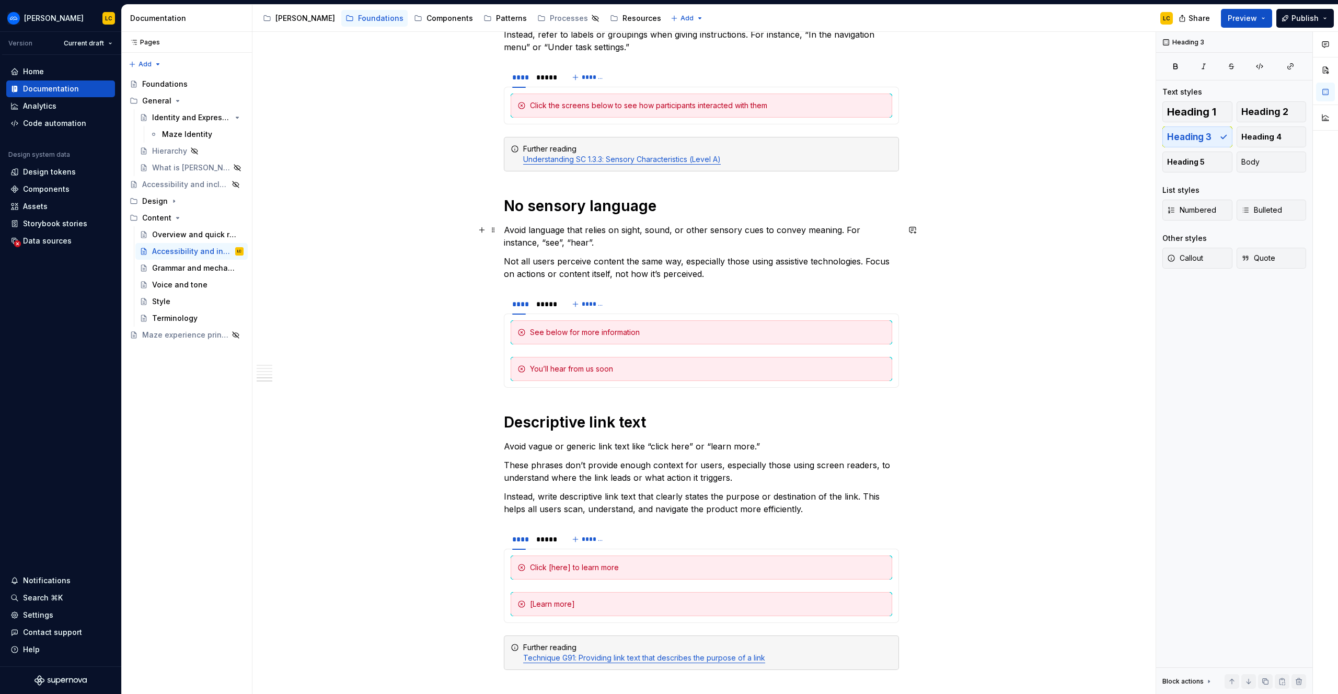
click at [653, 238] on p "Avoid language that relies on sight, sound, or other sensory cues to convey mea…" at bounding box center [701, 236] width 395 height 25
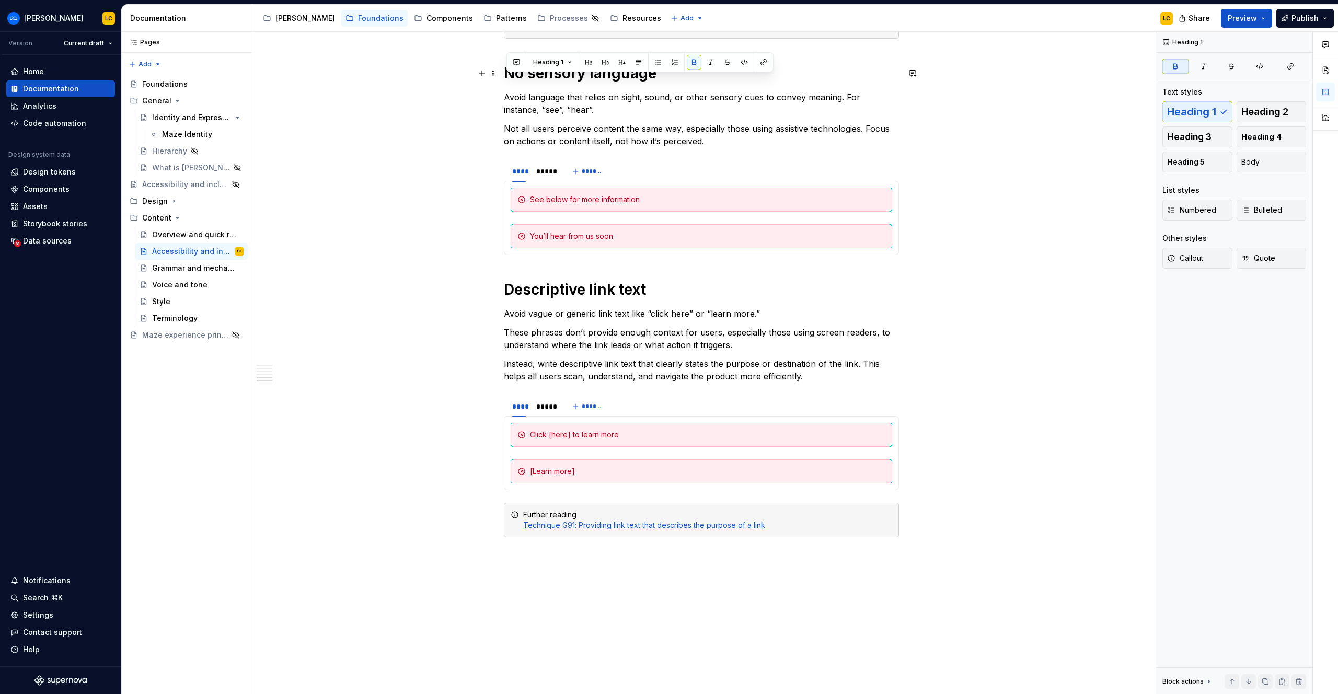
scroll to position [878, 0]
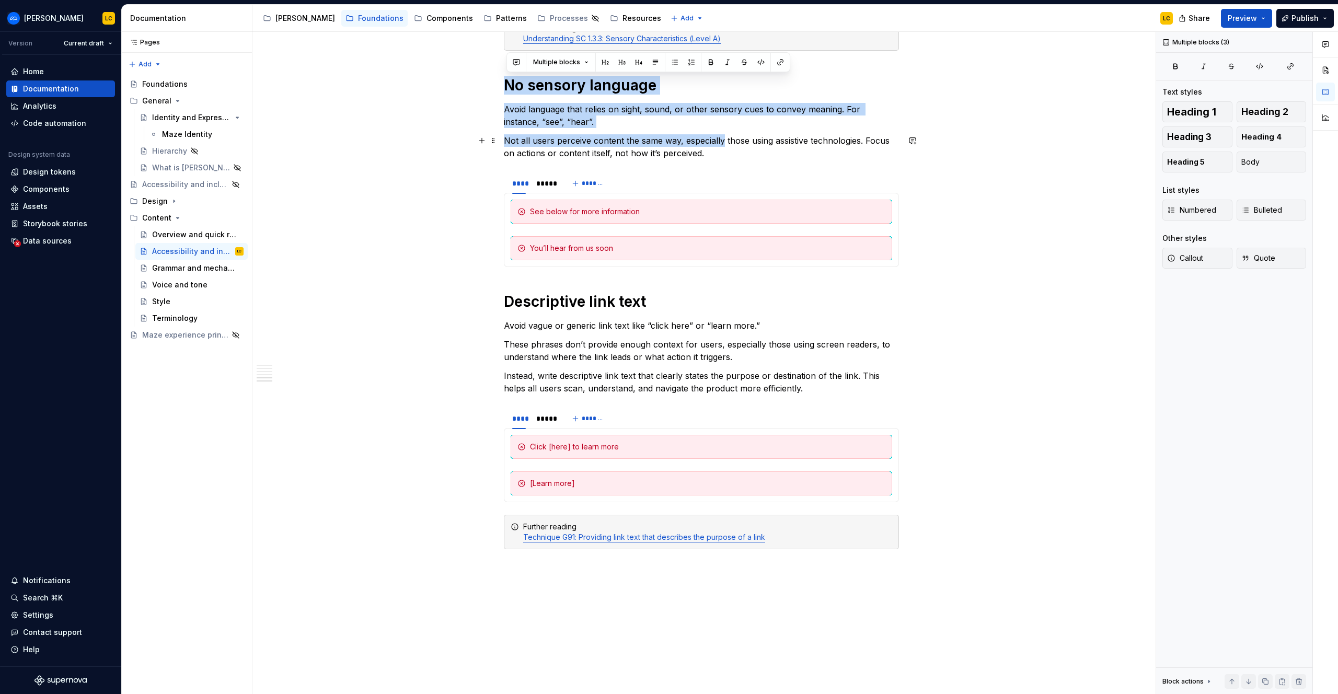
drag, startPoint x: 509, startPoint y: 68, endPoint x: 725, endPoint y: 146, distance: 229.3
click at [725, 150] on p "Not all users perceive content the same way, especially those using assistive t…" at bounding box center [701, 146] width 395 height 25
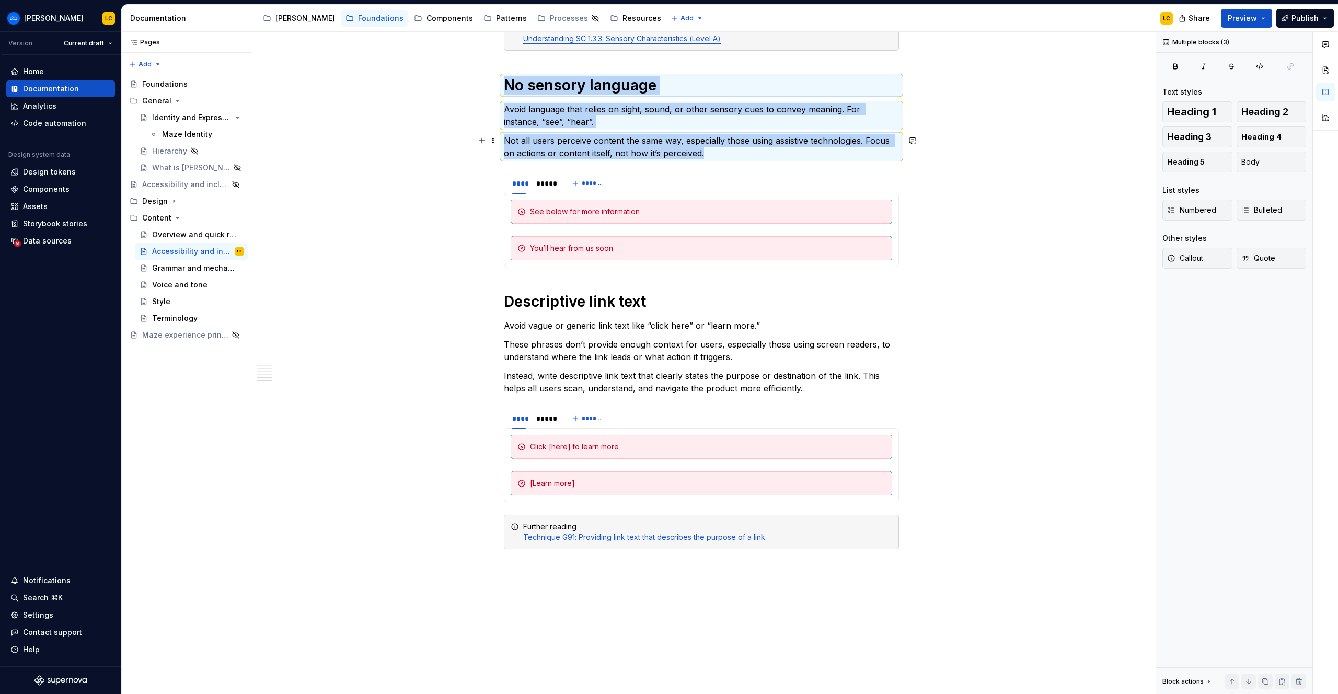
copy div "No sensory language Avoid language that relies on sight, sound, or other sensor…"
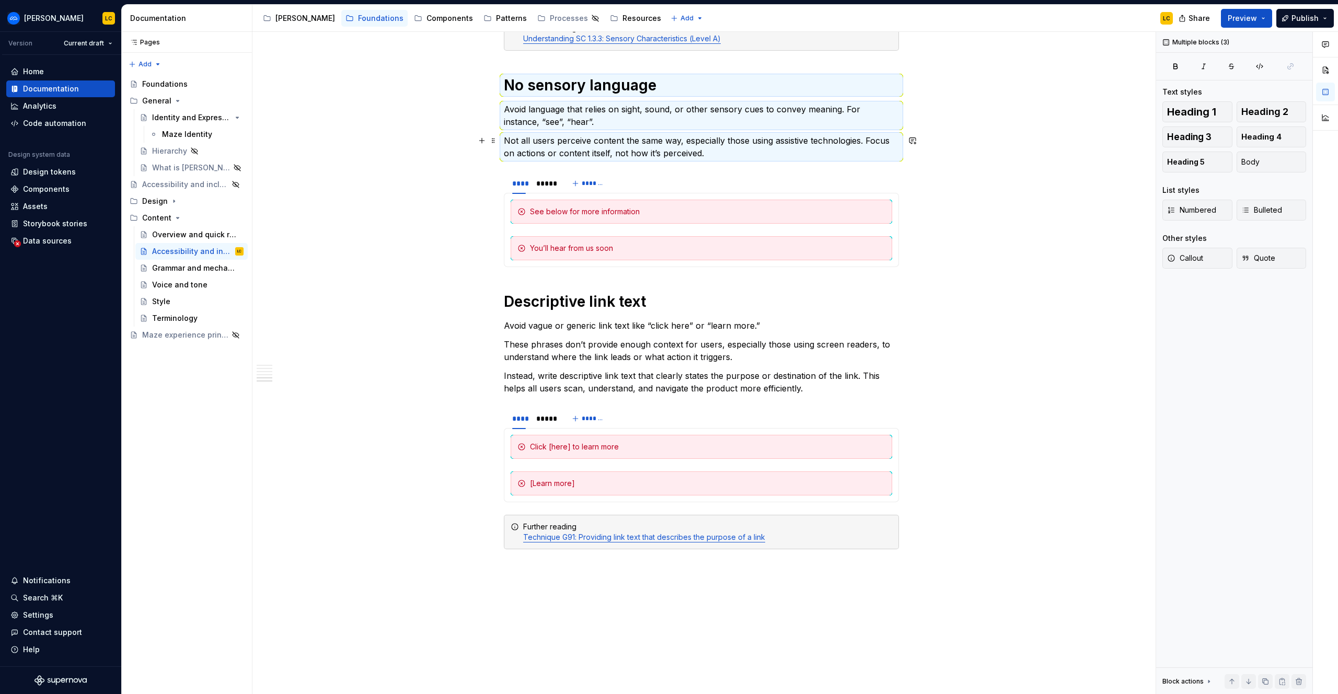
type textarea "*"
